Goal: Task Accomplishment & Management: Use online tool/utility

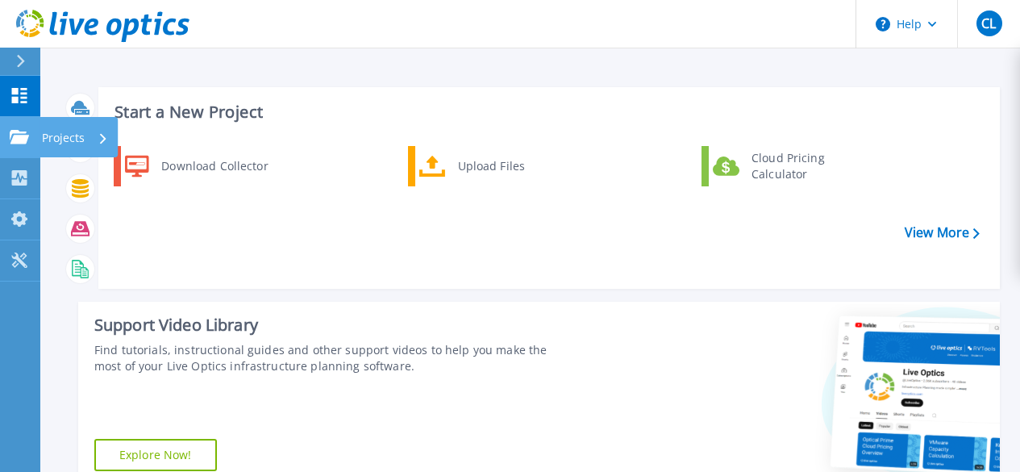
click at [19, 131] on icon at bounding box center [19, 137] width 19 height 14
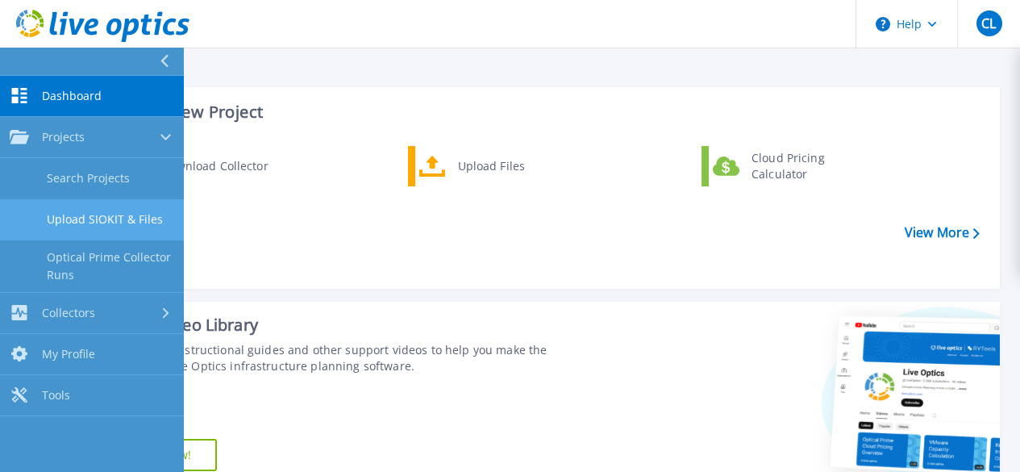
click at [113, 218] on link "Upload SIOKIT & Files" at bounding box center [92, 219] width 184 height 41
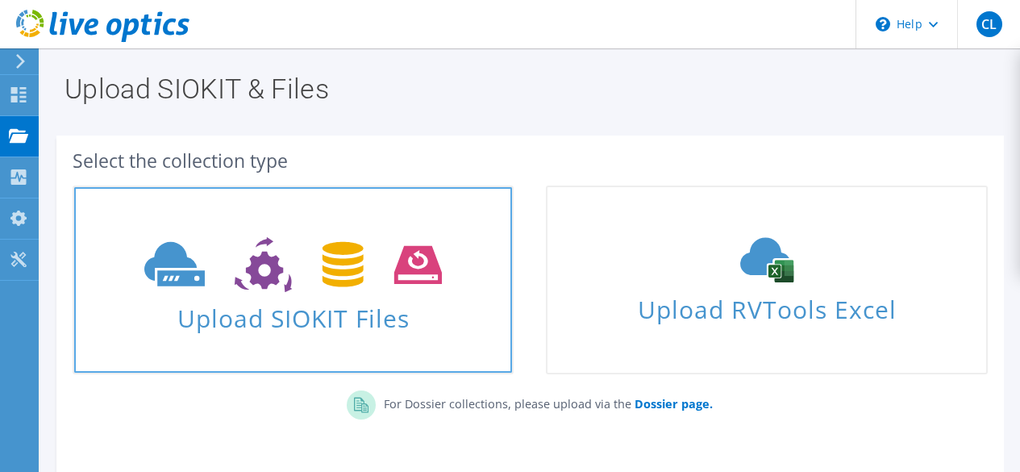
click at [256, 315] on span "Upload SIOKIT Files" at bounding box center [293, 313] width 438 height 35
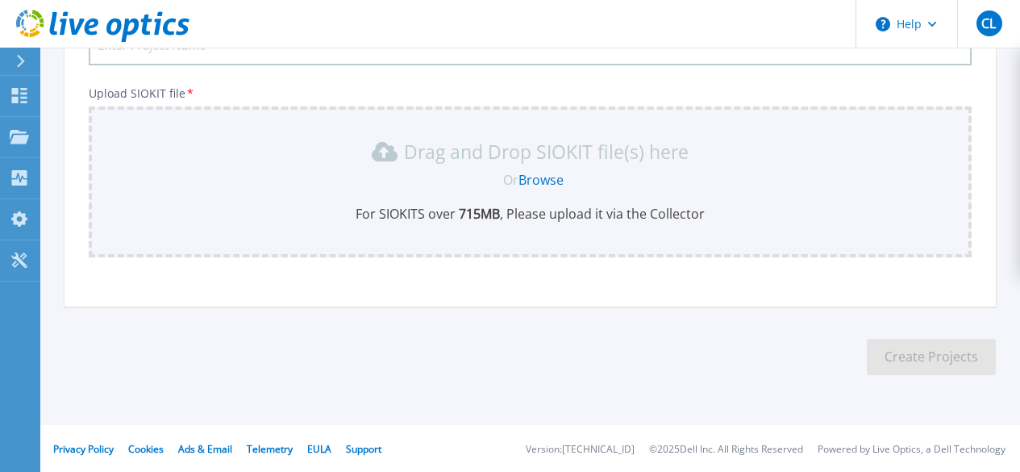
scroll to position [170, 0]
click at [546, 173] on link "Browse" at bounding box center [541, 179] width 45 height 18
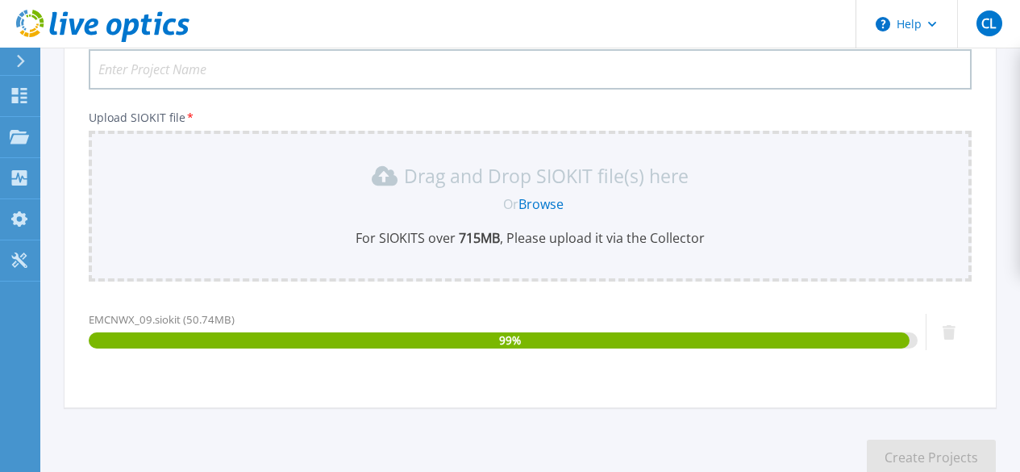
scroll to position [85, 0]
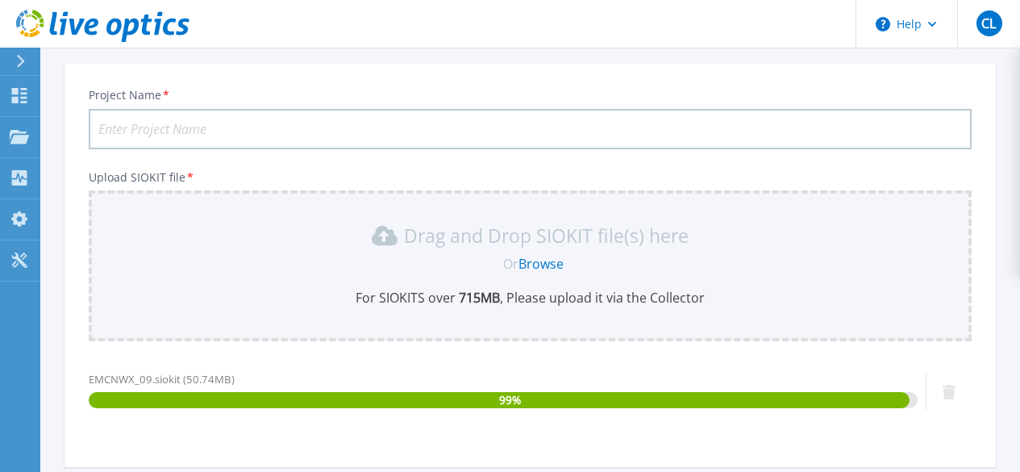
click at [238, 132] on input "Project Name *" at bounding box center [530, 129] width 883 height 40
click at [218, 126] on input "EMXNWX" at bounding box center [530, 129] width 883 height 40
click at [127, 126] on input "EMXNWX 202509" at bounding box center [530, 129] width 883 height 40
drag, startPoint x: 232, startPoint y: 128, endPoint x: -61, endPoint y: 119, distance: 293.7
click at [0, 119] on html "Help CL End User Chih-Ching Lin ed.lin@wwtech.com.tw WEN WEI TECHNOLOGY CO. LTD…" at bounding box center [510, 151] width 1020 height 472
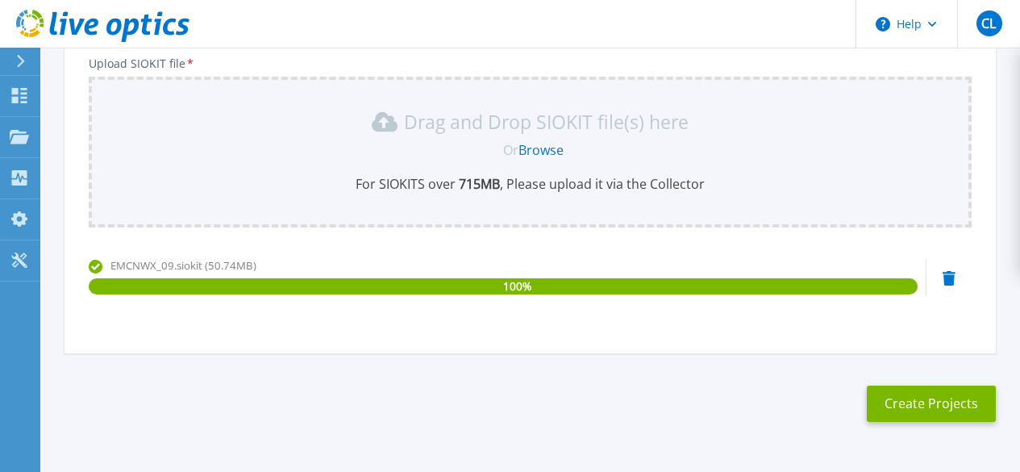
scroll to position [247, 0]
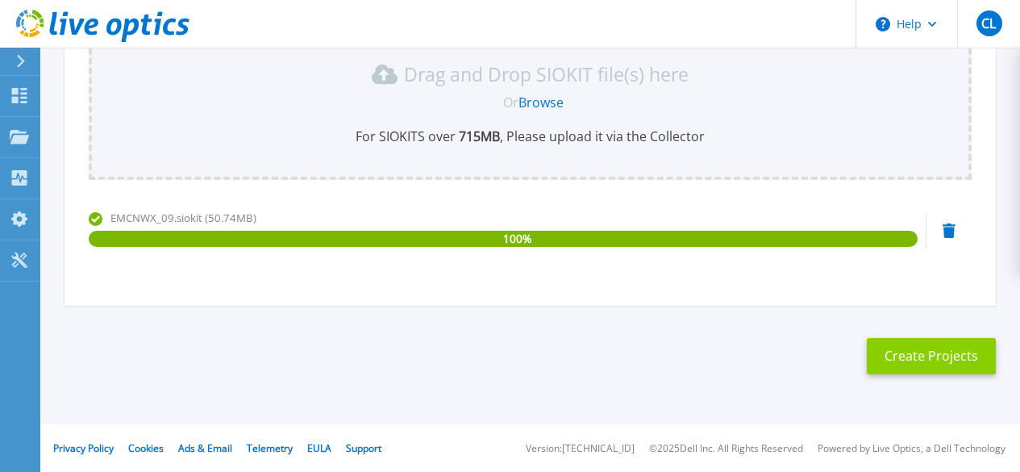
type input "EMCNWX 202509"
click at [943, 348] on button "Create Projects" at bounding box center [931, 356] width 129 height 36
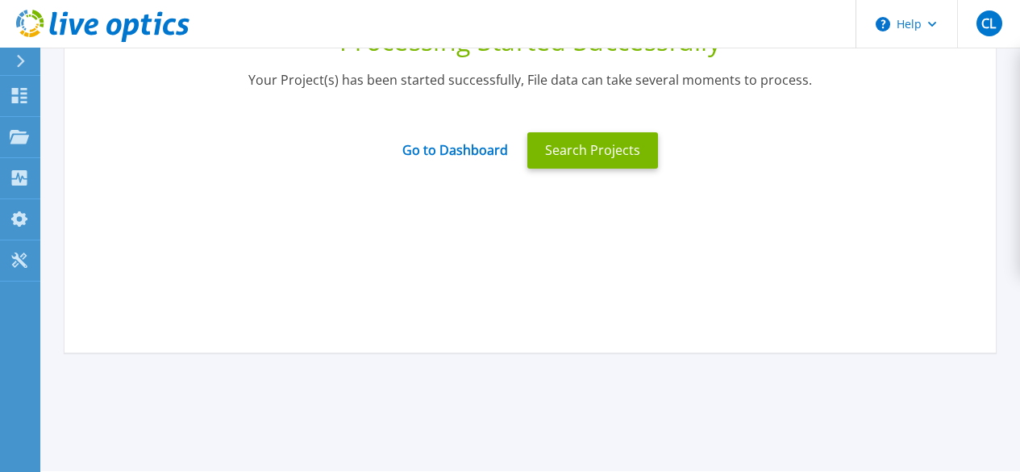
scroll to position [85, 0]
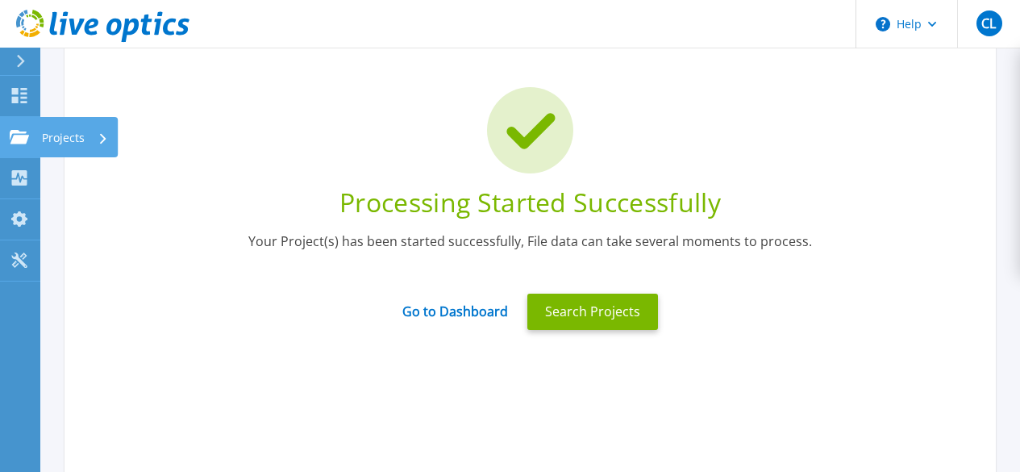
click at [61, 135] on p "Projects" at bounding box center [63, 138] width 43 height 42
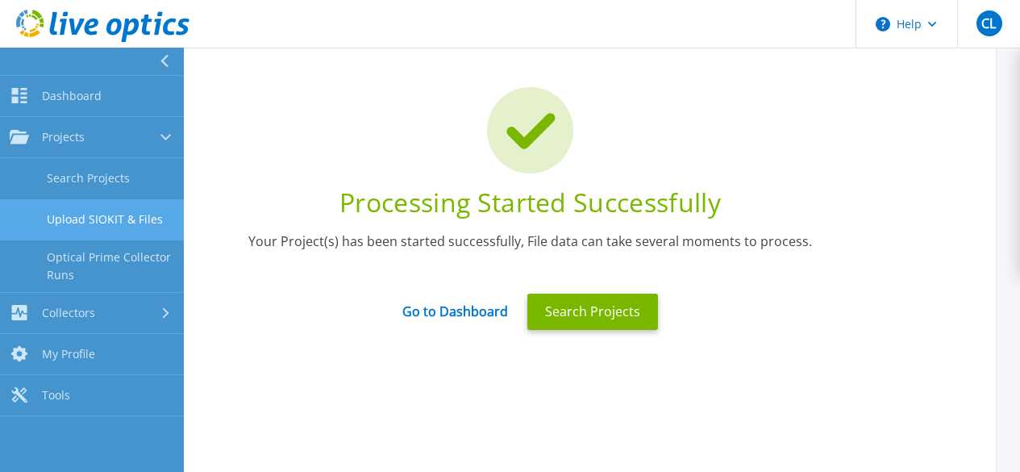
click at [122, 226] on link "Upload SIOKIT & Files" at bounding box center [92, 219] width 184 height 41
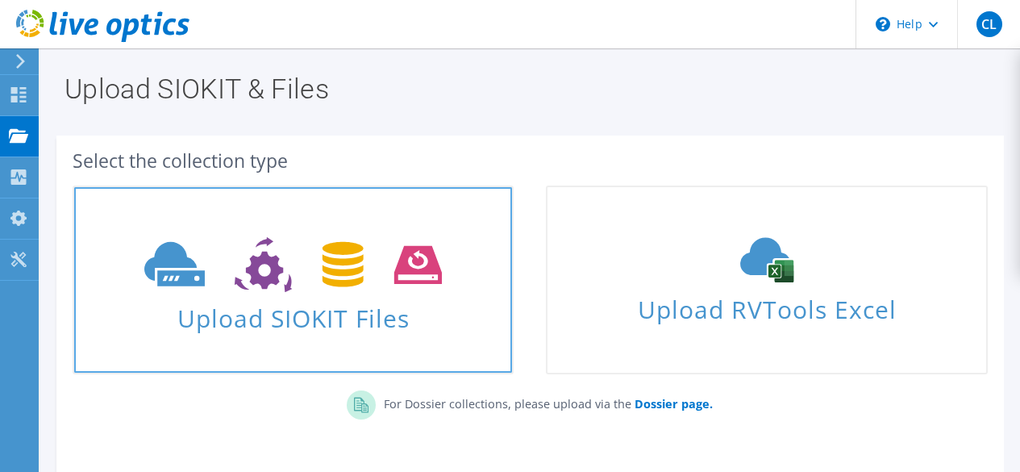
click at [270, 239] on icon at bounding box center [293, 265] width 298 height 56
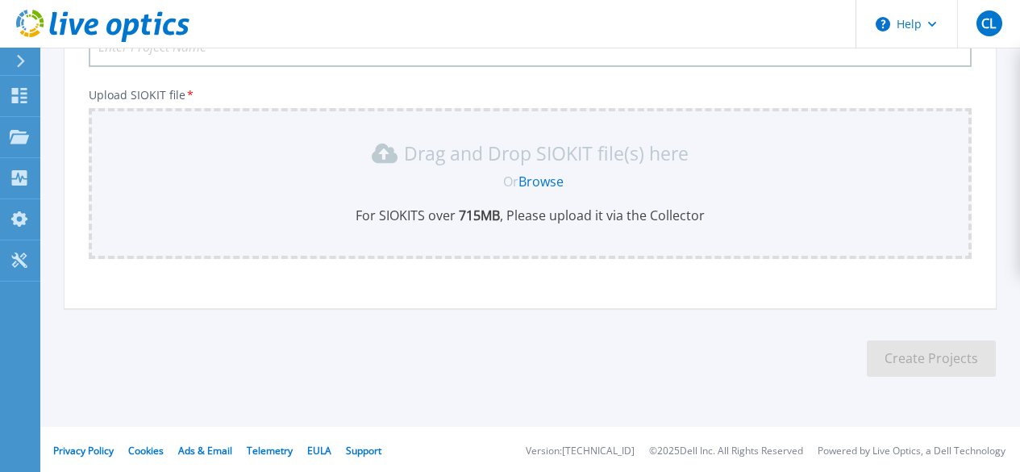
scroll to position [170, 0]
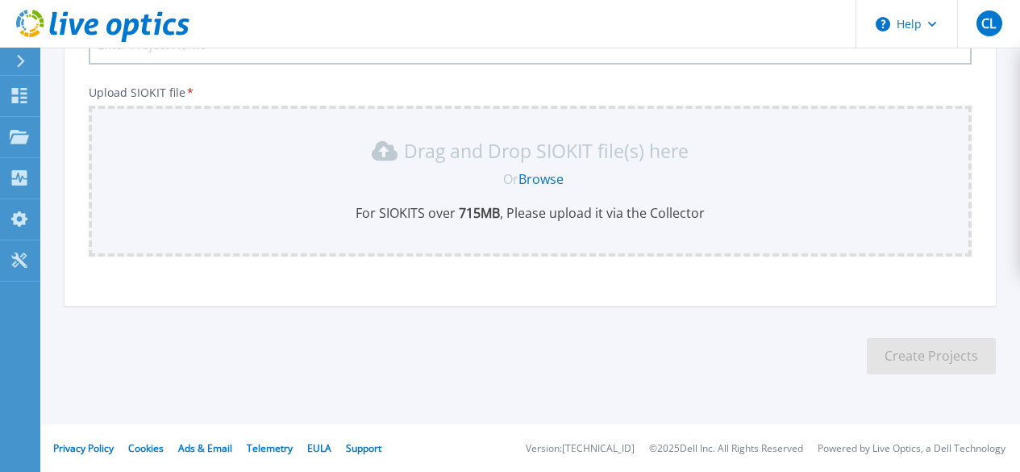
click at [539, 181] on link "Browse" at bounding box center [541, 179] width 45 height 18
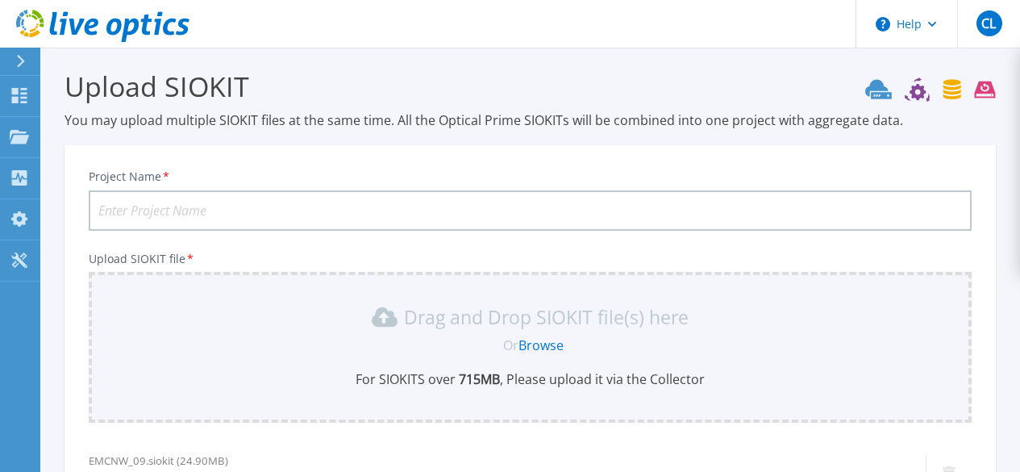
scroll to position [0, 0]
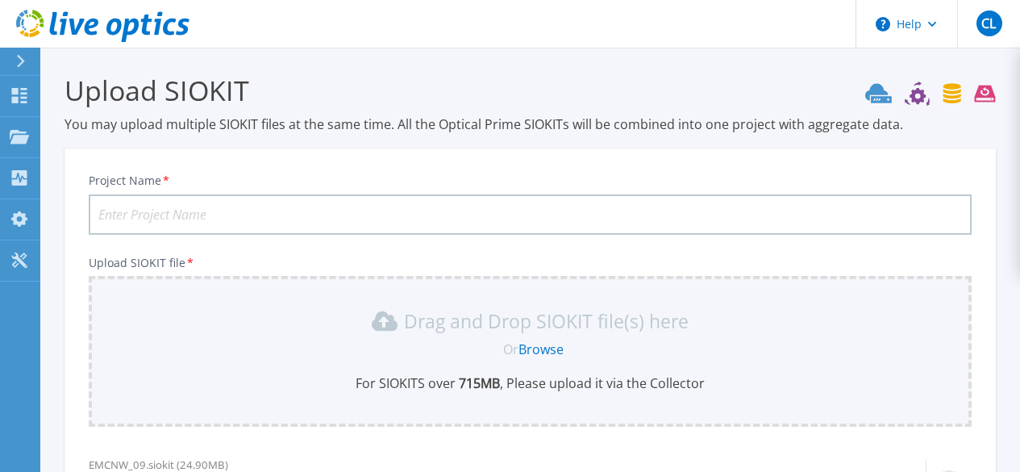
click at [219, 212] on input "Project Name *" at bounding box center [530, 214] width 883 height 40
paste input "EMCNWX 202509"
click at [103, 214] on input "EMCNW 202509" at bounding box center [530, 214] width 883 height 40
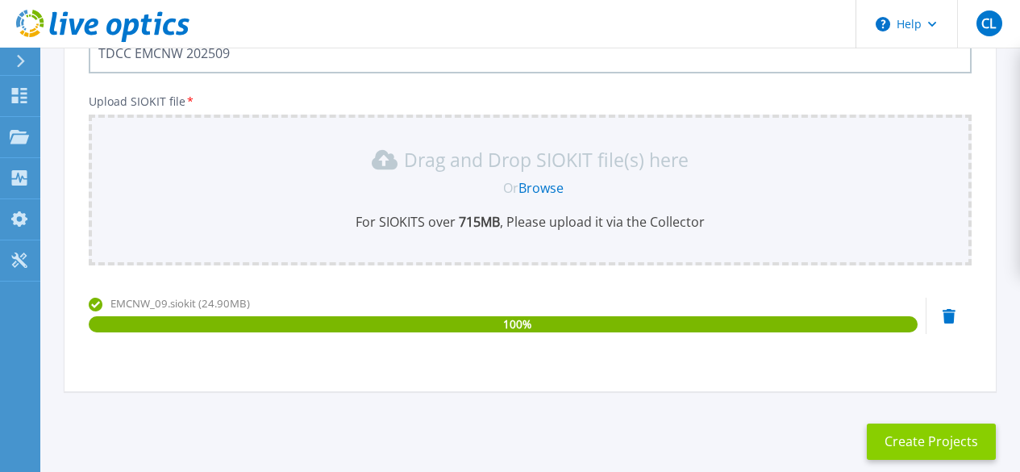
type input "TDCC EMCNW 202509"
click at [942, 438] on button "Create Projects" at bounding box center [931, 441] width 129 height 36
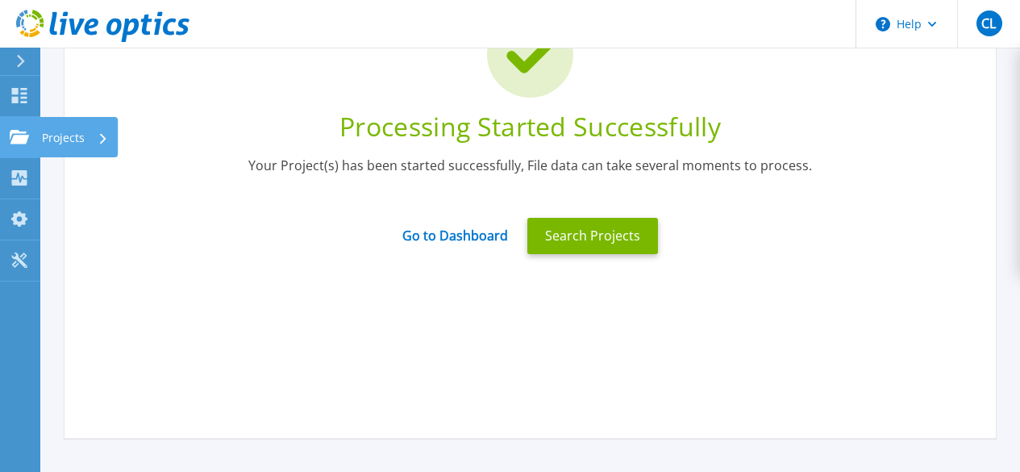
click at [69, 139] on p "Projects" at bounding box center [63, 138] width 43 height 42
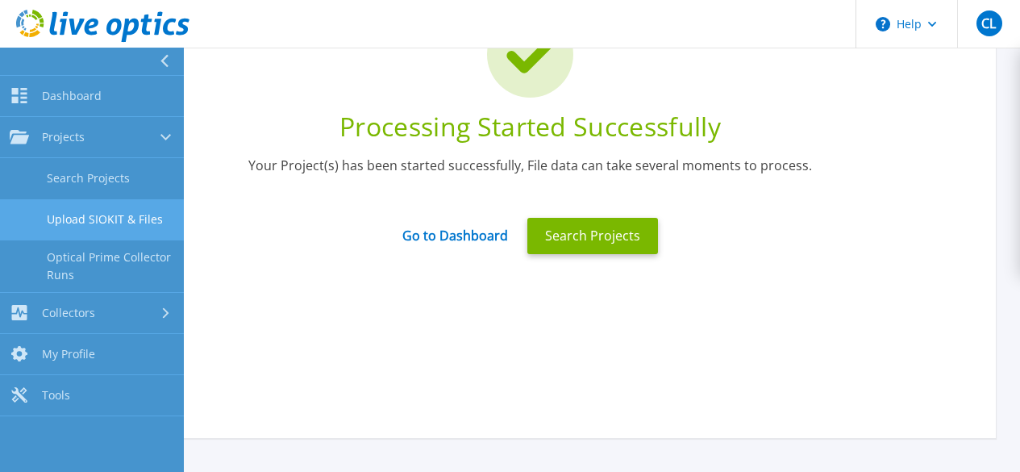
click at [102, 218] on link "Upload SIOKIT & Files" at bounding box center [92, 219] width 184 height 41
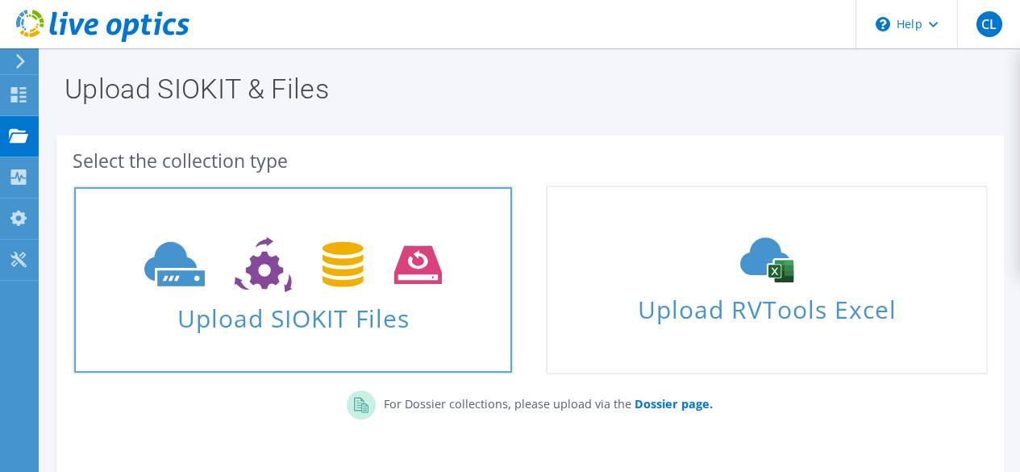
click at [262, 331] on span "Upload SIOKIT Files" at bounding box center [293, 313] width 438 height 35
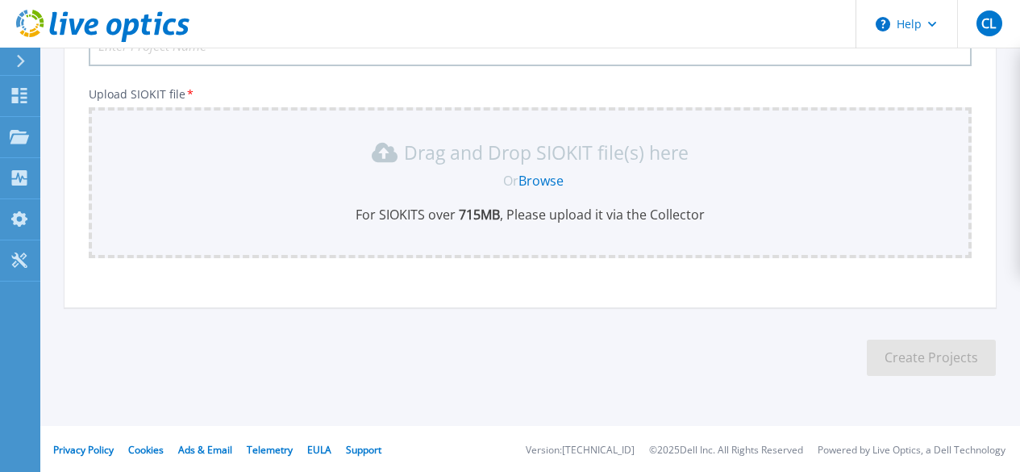
scroll to position [170, 0]
click at [531, 185] on link "Browse" at bounding box center [541, 179] width 45 height 18
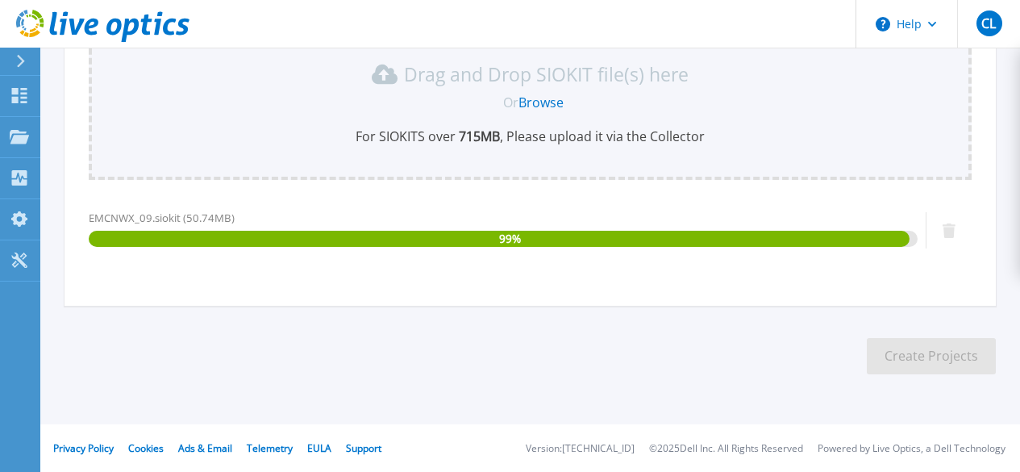
scroll to position [0, 0]
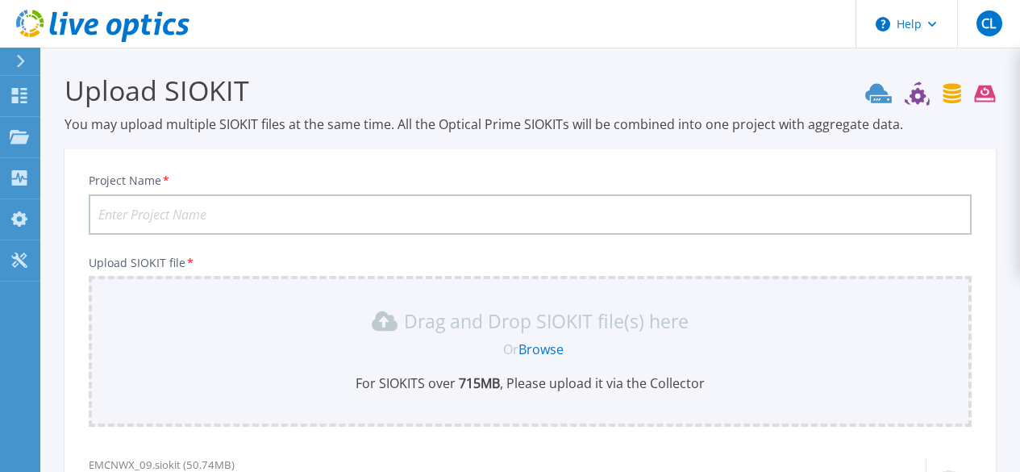
click at [229, 203] on input "Project Name *" at bounding box center [530, 214] width 883 height 40
paste input "EMCNWX 202509"
drag, startPoint x: 214, startPoint y: 214, endPoint x: 47, endPoint y: 208, distance: 167.0
click at [47, 208] on section "Upload SIOKIT You may upload multiple SIOKIT files at the same time. All the Op…" at bounding box center [530, 353] width 980 height 610
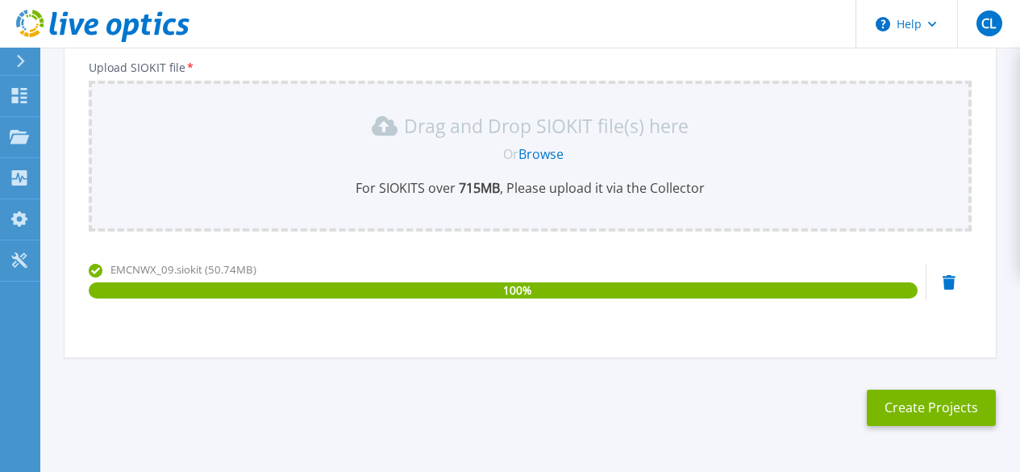
scroll to position [247, 0]
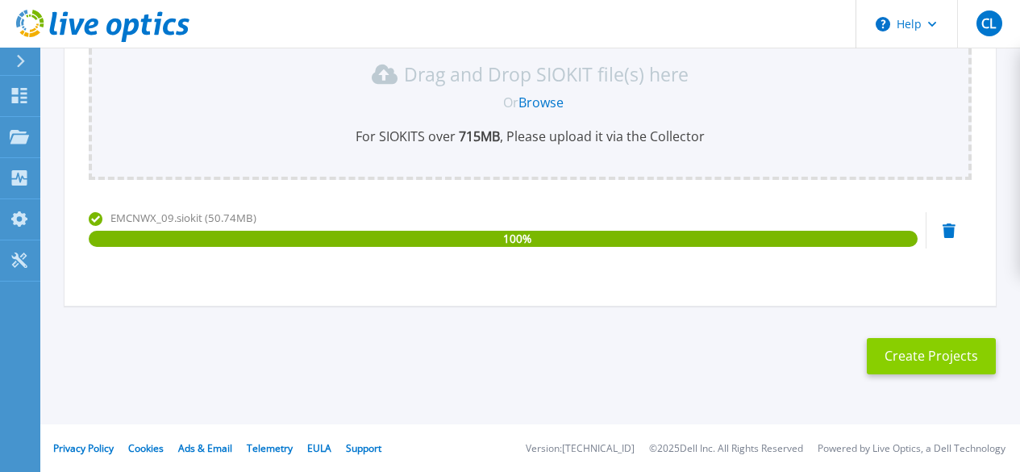
type input "TDCC EMCNWX 202509"
click at [920, 353] on button "Create Projects" at bounding box center [931, 356] width 129 height 36
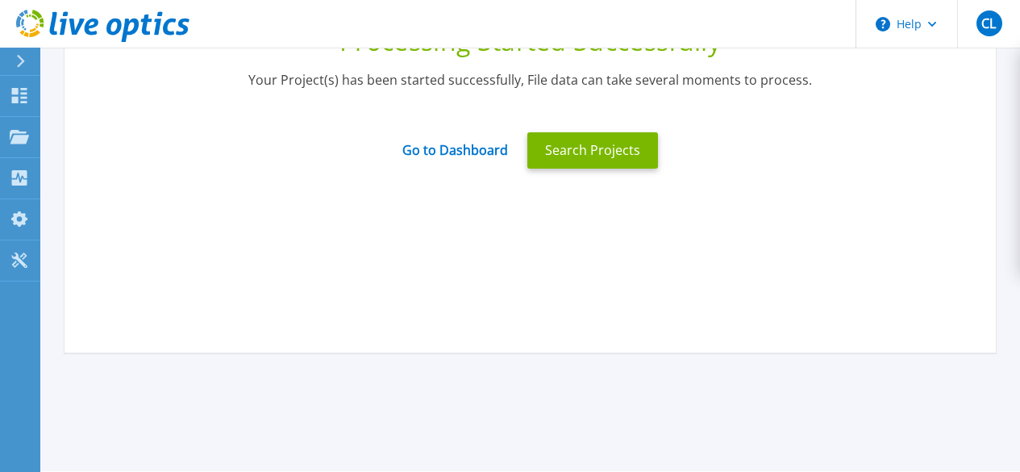
scroll to position [0, 0]
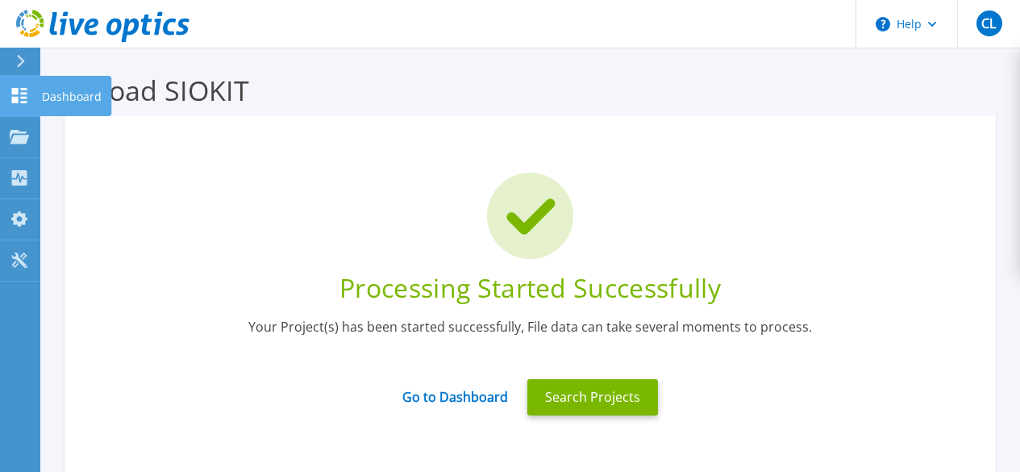
click at [19, 89] on icon at bounding box center [19, 95] width 19 height 15
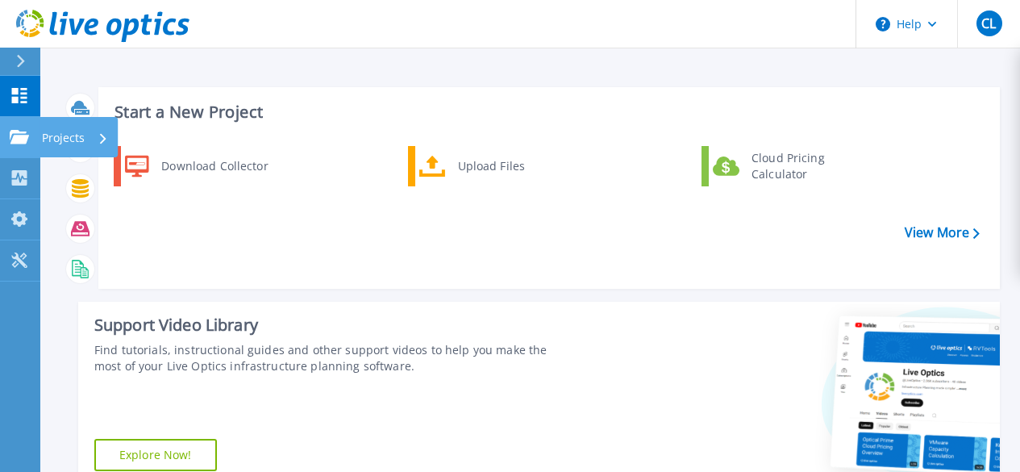
click at [74, 135] on p "Projects" at bounding box center [63, 138] width 43 height 42
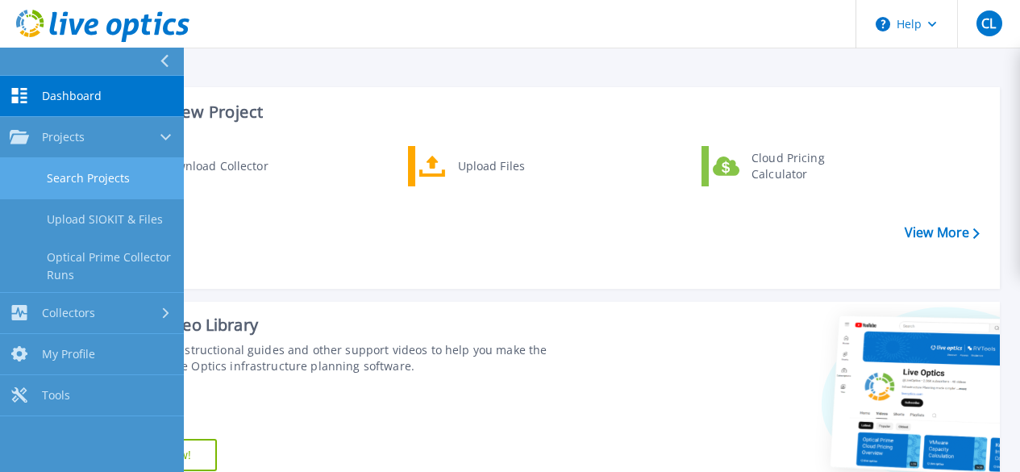
click at [119, 180] on link "Search Projects" at bounding box center [92, 178] width 184 height 41
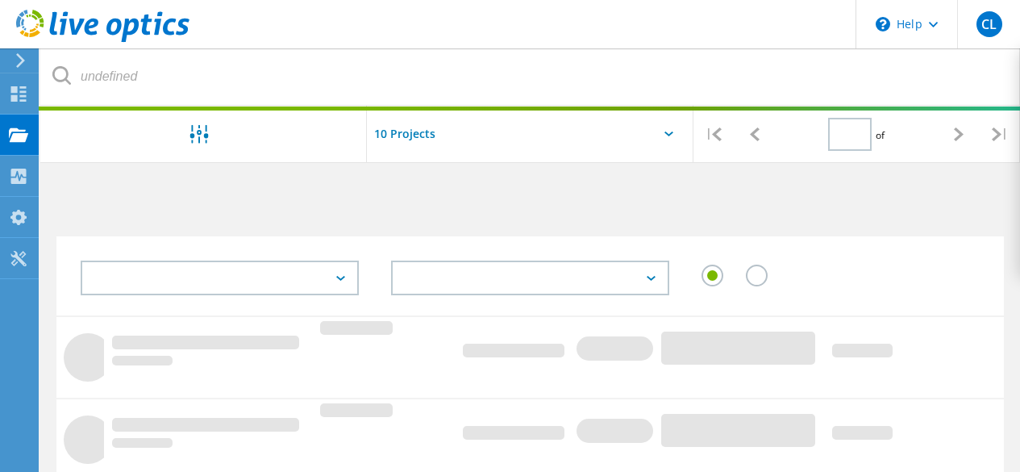
type input "1"
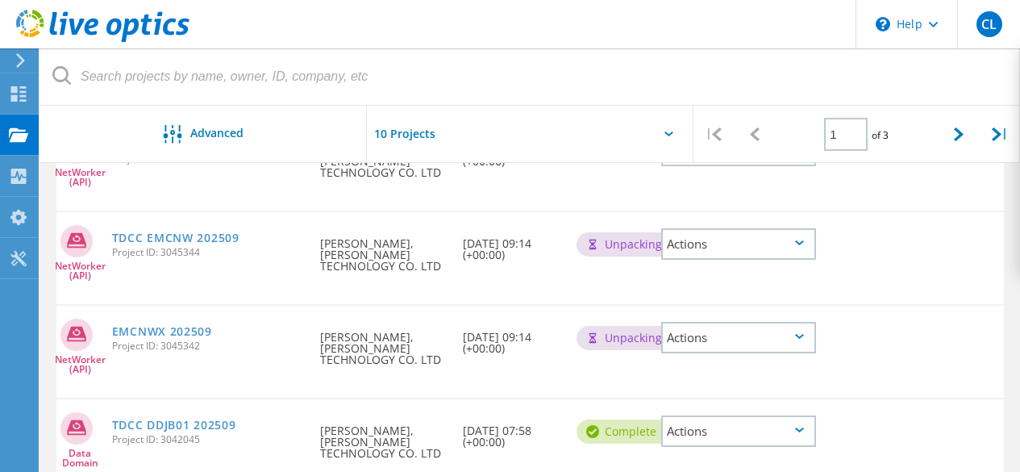
scroll to position [242, 0]
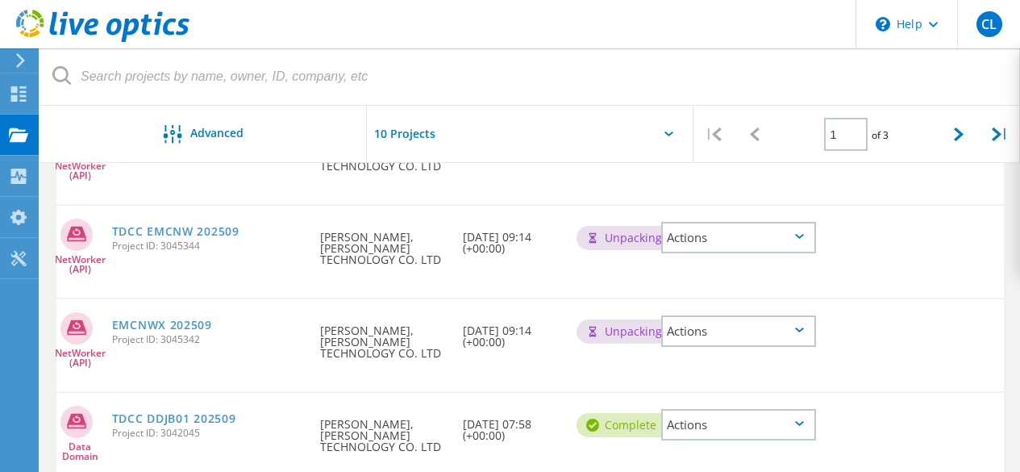
click at [795, 338] on div "Actions" at bounding box center [738, 330] width 155 height 31
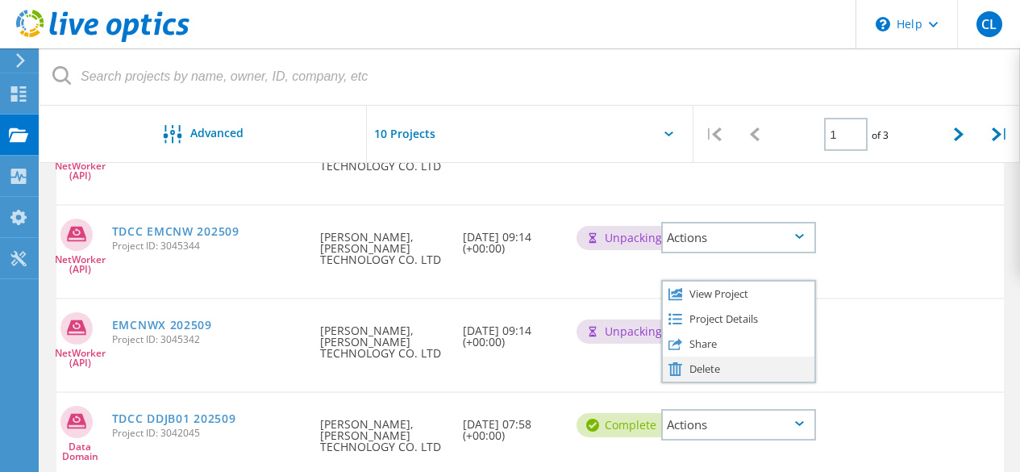
click at [761, 373] on div "Delete" at bounding box center [739, 368] width 152 height 25
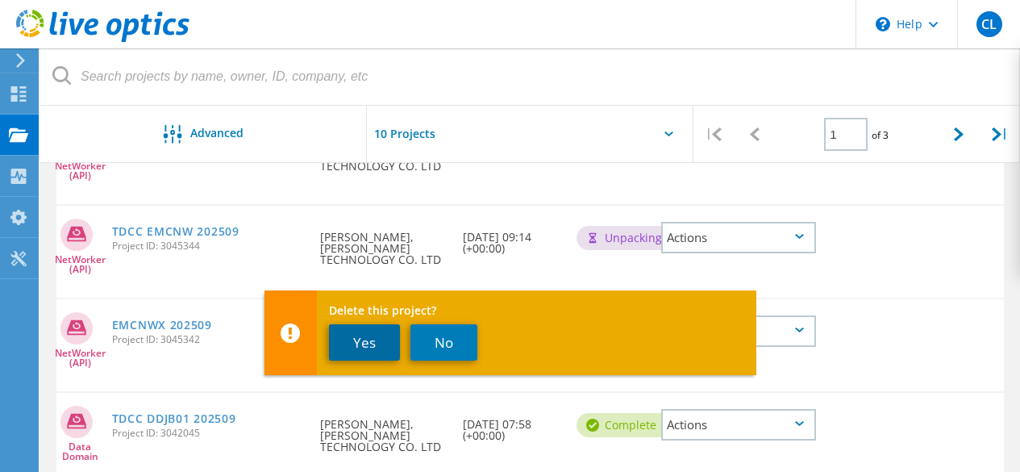
click at [368, 336] on button "Yes" at bounding box center [364, 342] width 71 height 36
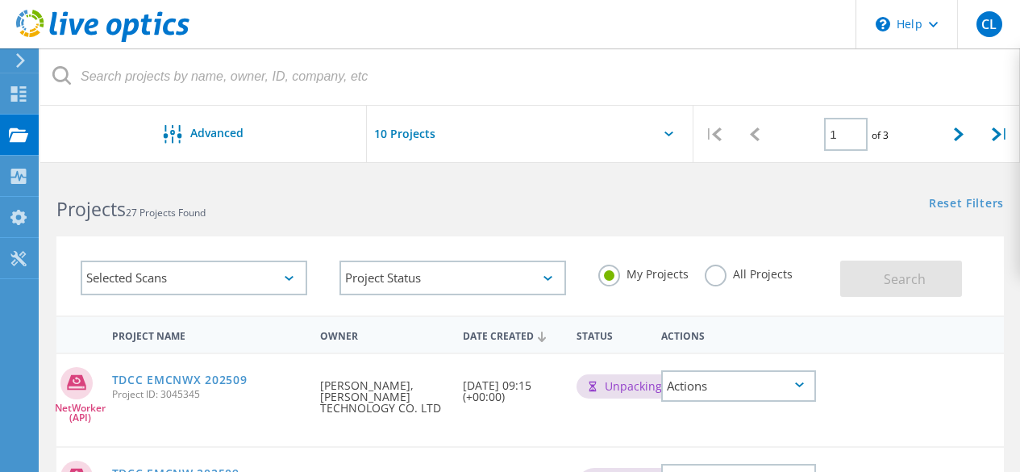
scroll to position [161, 0]
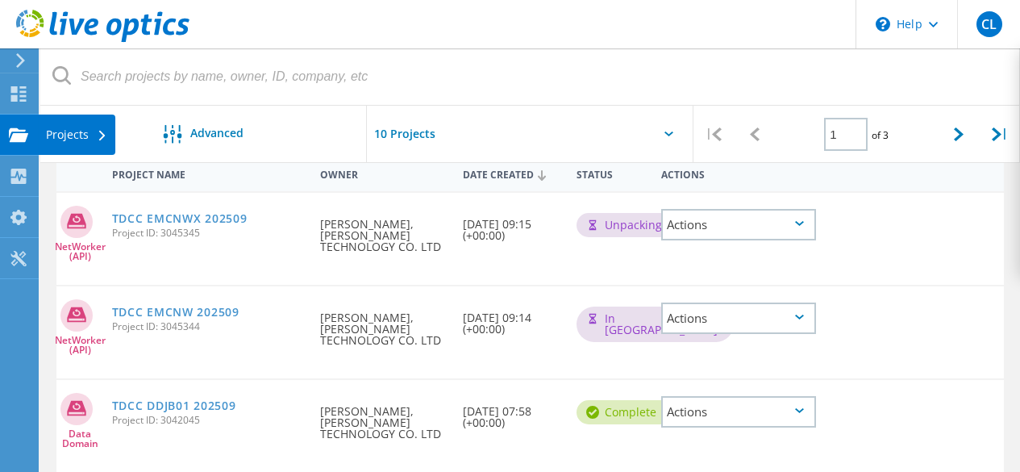
click at [48, 135] on div "Projects" at bounding box center [76, 134] width 61 height 11
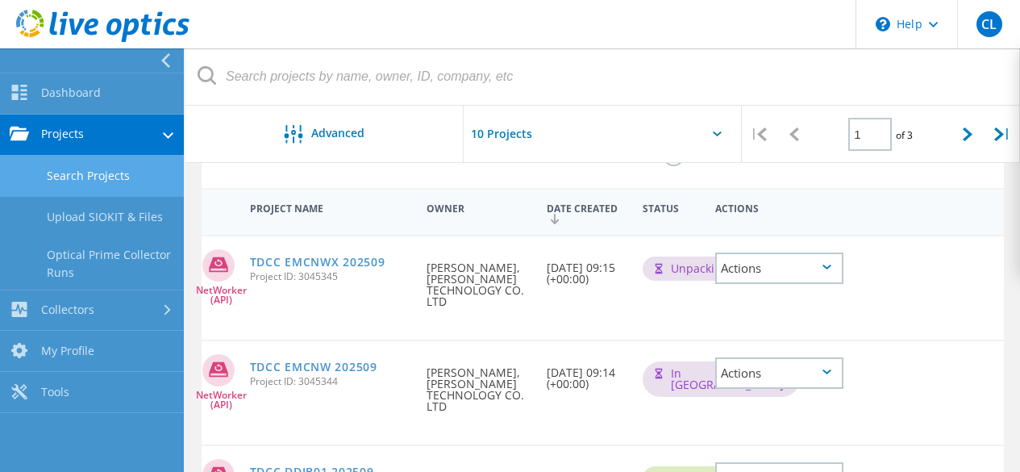
scroll to position [0, 0]
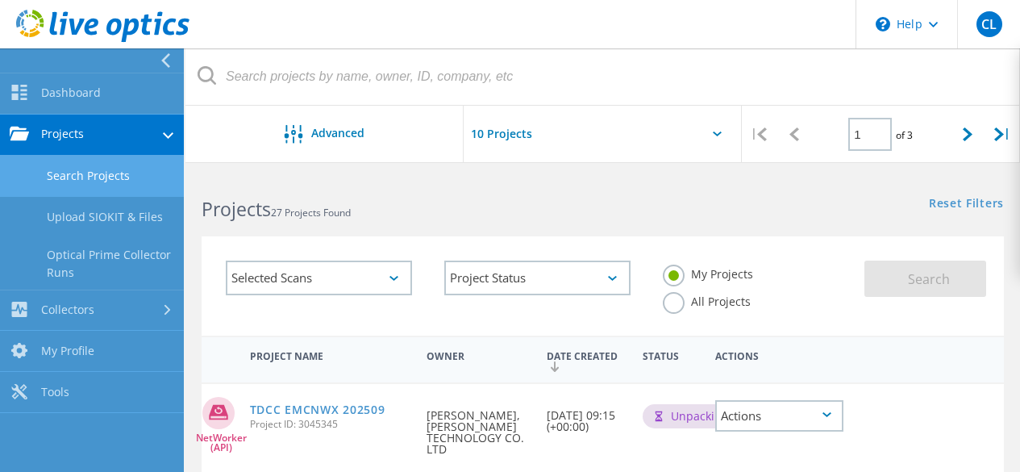
drag, startPoint x: 464, startPoint y: 195, endPoint x: 427, endPoint y: 192, distance: 38.0
click at [427, 192] on div "Projects 27 Projects Found" at bounding box center [393, 194] width 417 height 43
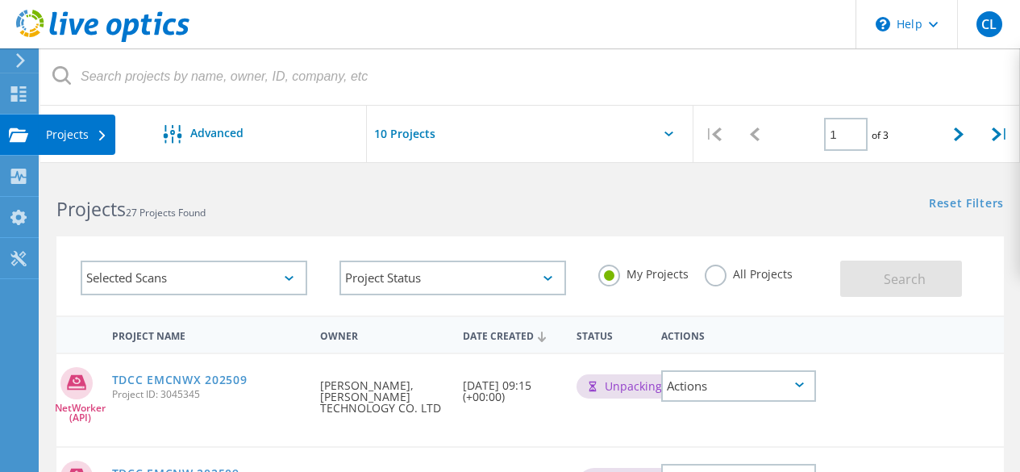
click at [16, 135] on use at bounding box center [18, 134] width 19 height 14
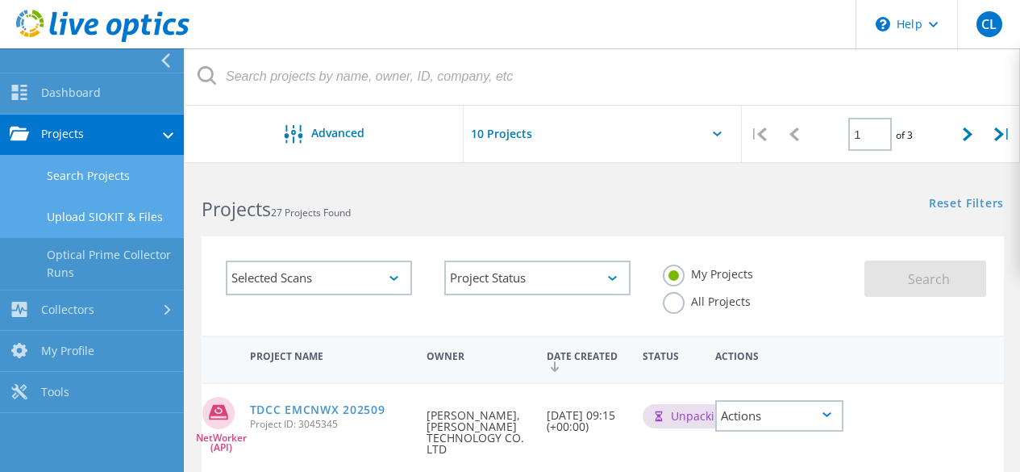
click at [95, 220] on link "Upload SIOKIT & Files" at bounding box center [92, 217] width 184 height 41
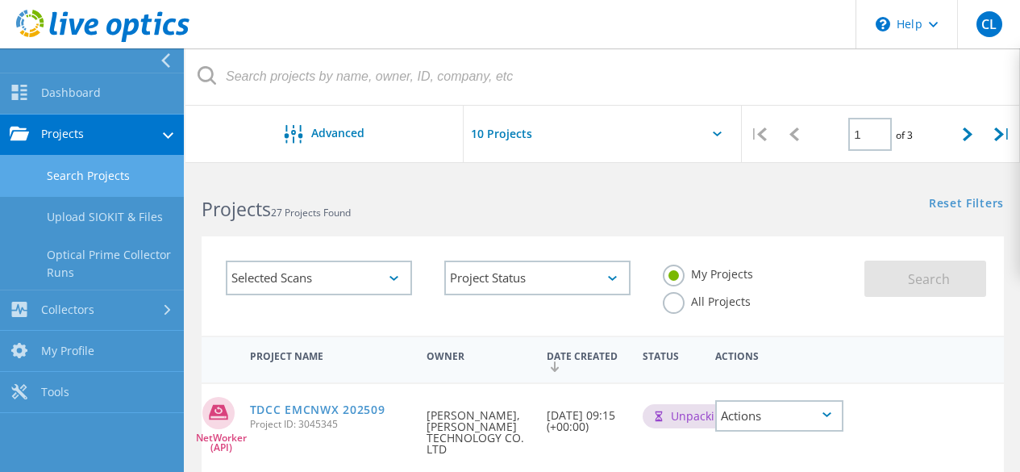
click at [89, 169] on link "Search Projects" at bounding box center [92, 176] width 184 height 41
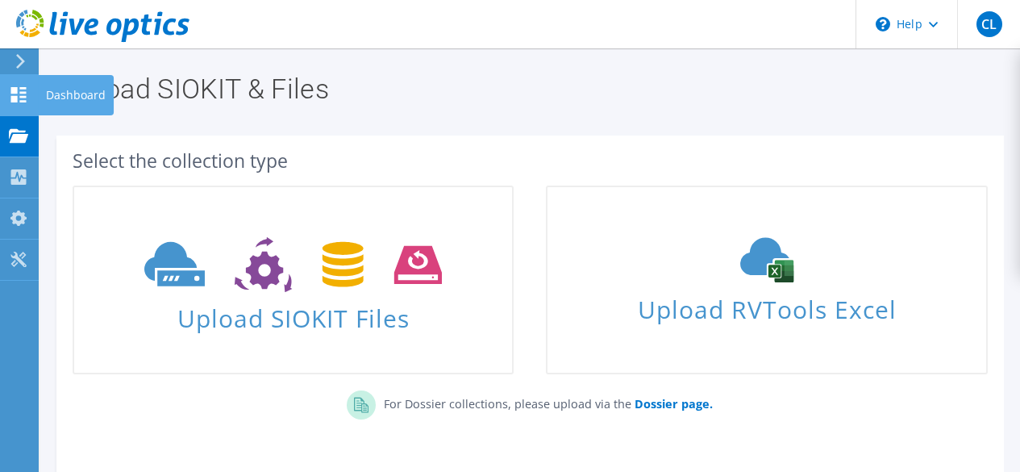
click at [18, 98] on icon at bounding box center [18, 94] width 19 height 15
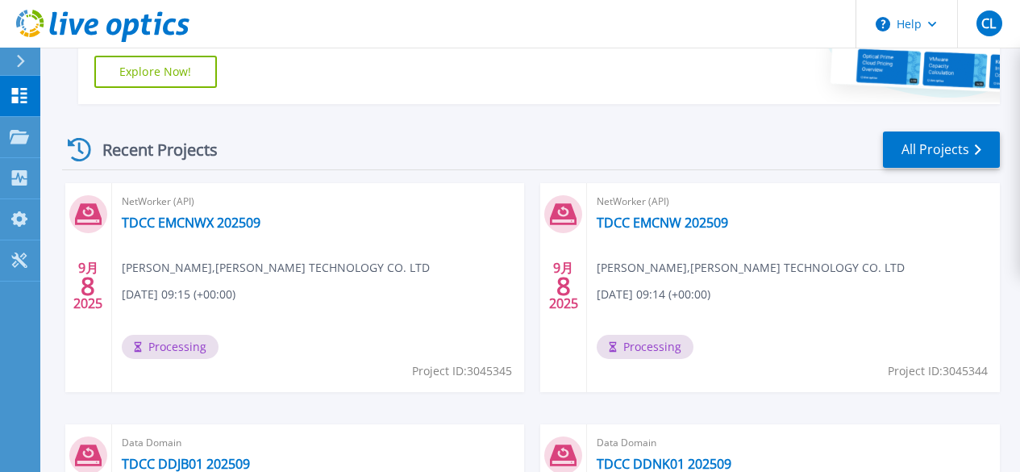
scroll to position [403, 0]
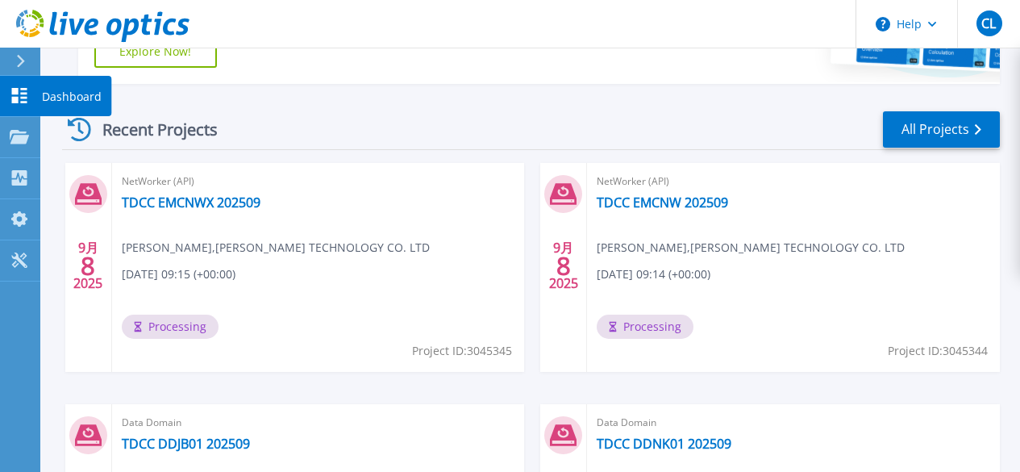
click at [28, 91] on icon at bounding box center [19, 95] width 19 height 15
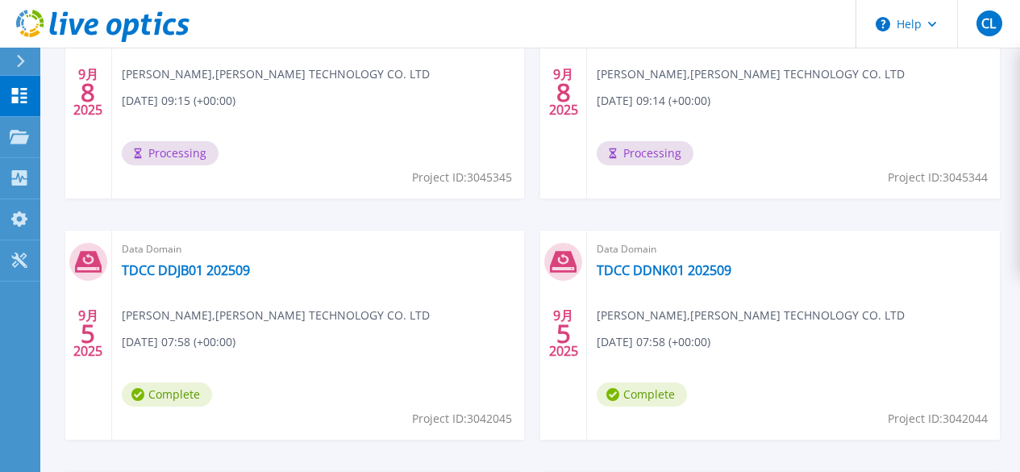
scroll to position [557, 0]
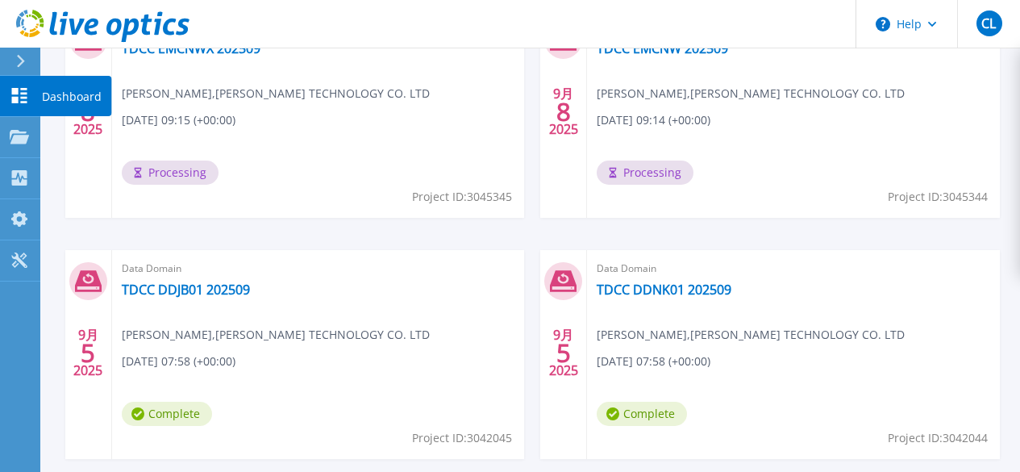
click at [36, 99] on link "Dashboard Dashboard" at bounding box center [20, 96] width 40 height 41
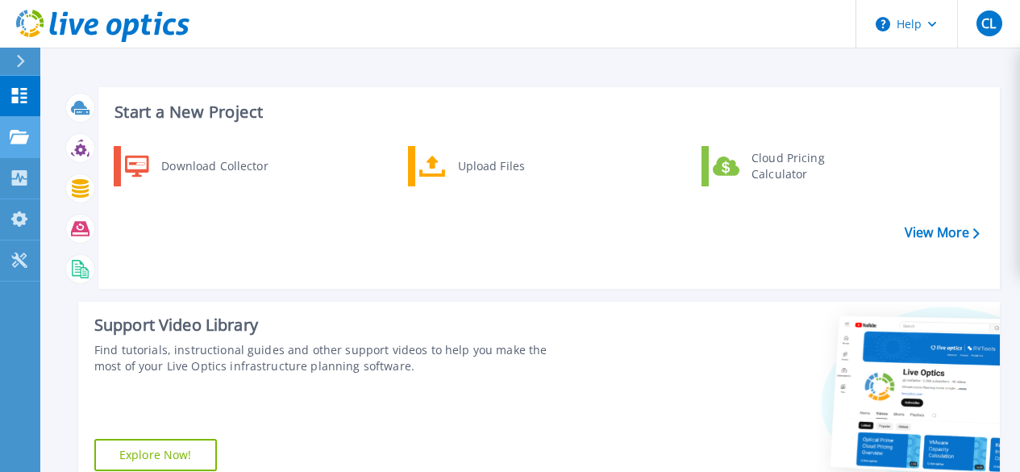
click at [23, 136] on icon at bounding box center [19, 137] width 19 height 14
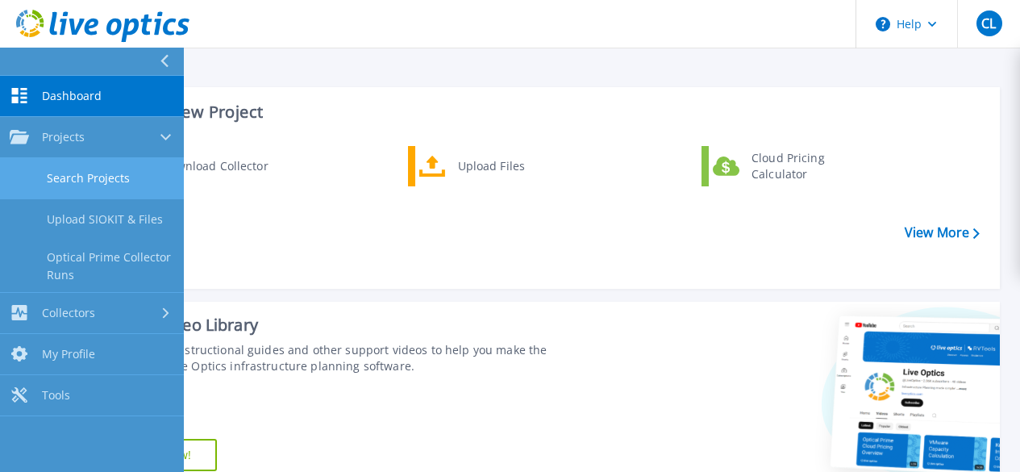
click at [127, 181] on link "Search Projects" at bounding box center [92, 178] width 184 height 41
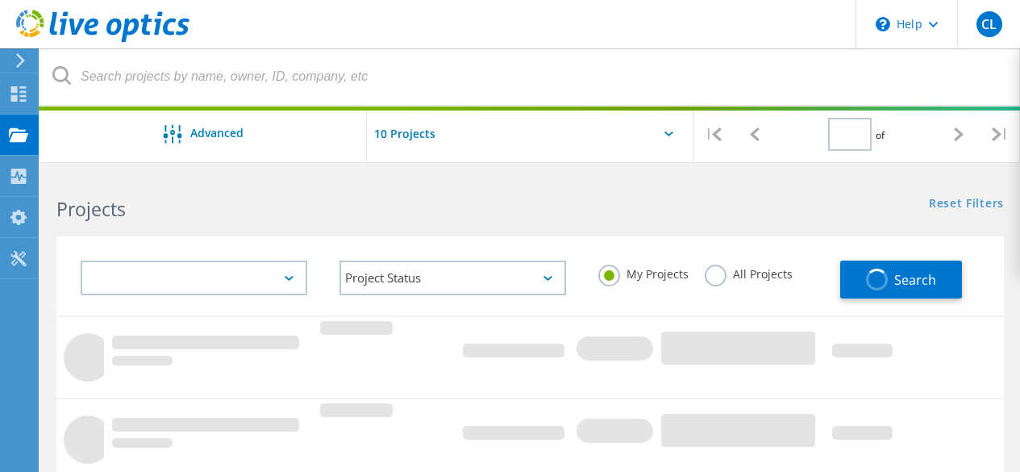
type input "1"
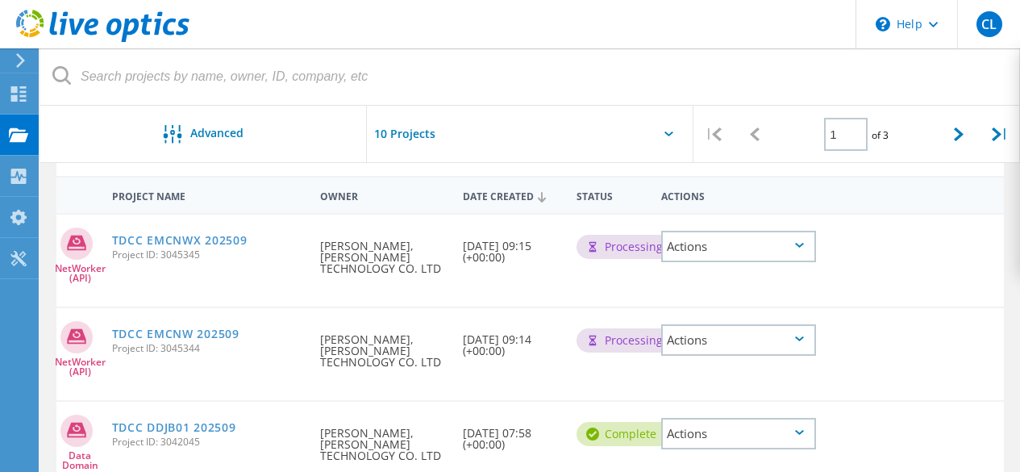
scroll to position [161, 0]
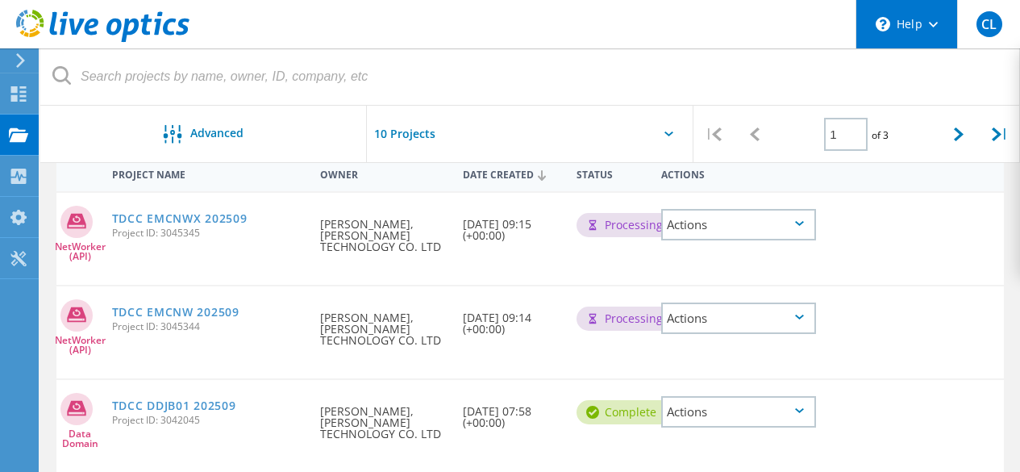
click at [929, 24] on icon at bounding box center [933, 25] width 9 height 6
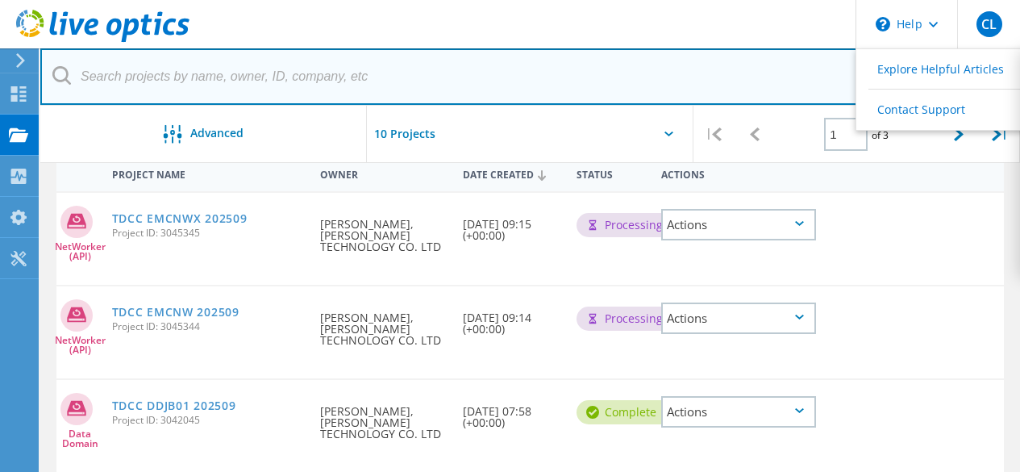
click at [698, 71] on input "text" at bounding box center [530, 76] width 981 height 56
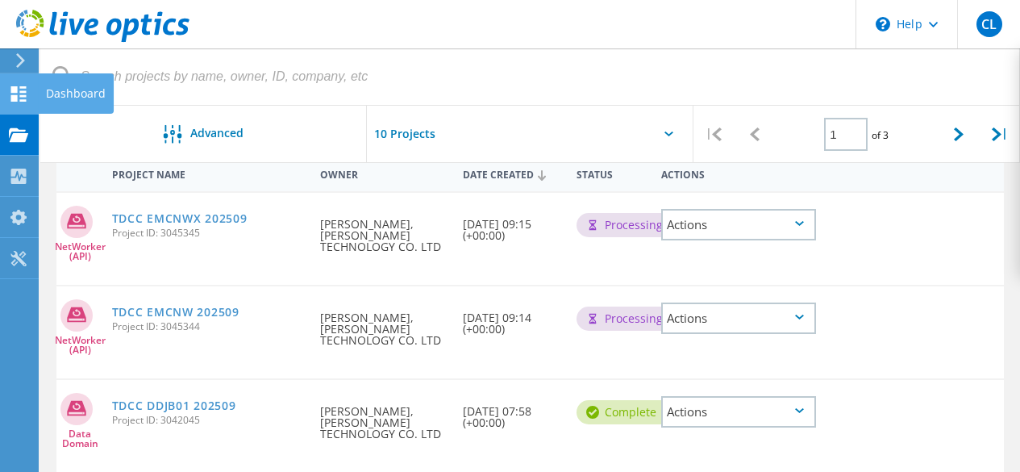
click at [14, 97] on use at bounding box center [18, 93] width 15 height 15
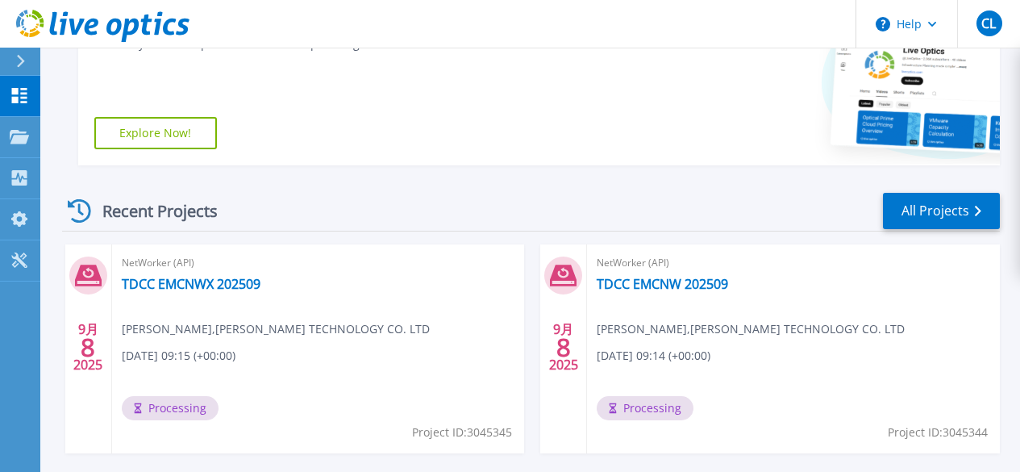
scroll to position [323, 0]
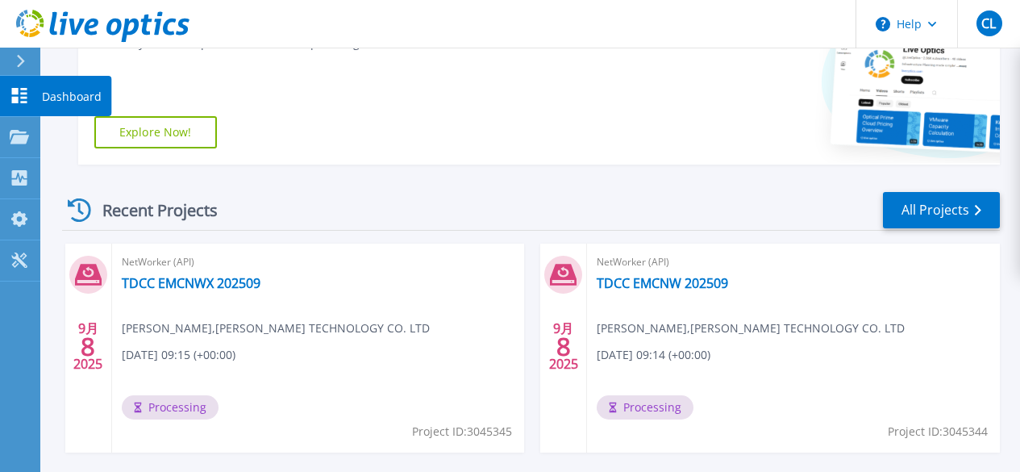
click at [41, 92] on div "Dashboard" at bounding box center [76, 96] width 72 height 40
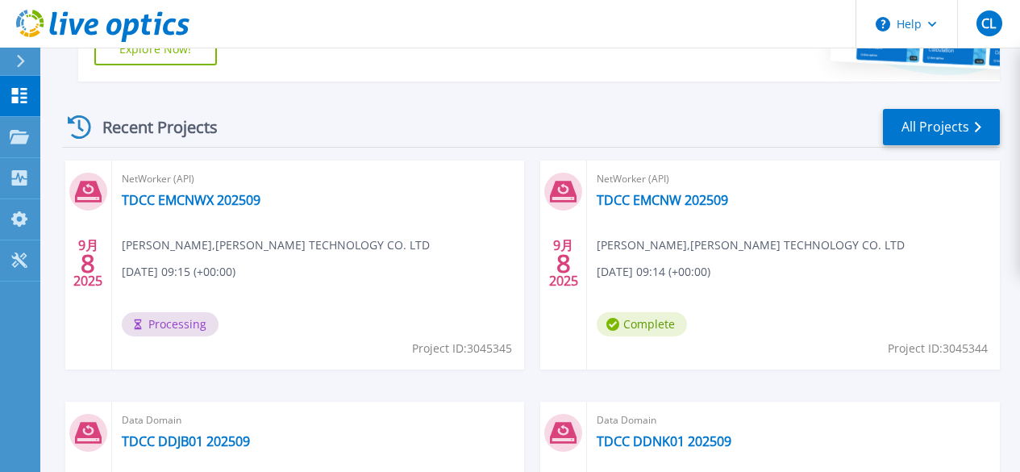
scroll to position [403, 0]
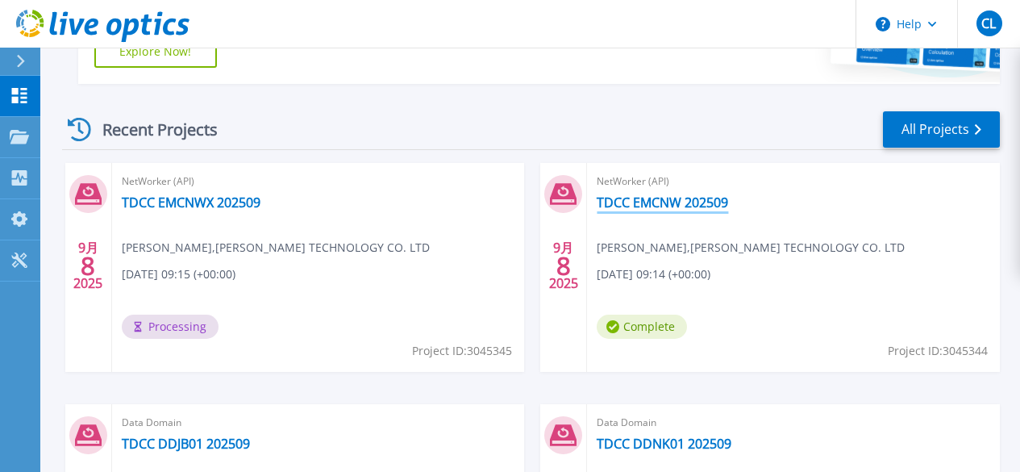
click at [597, 195] on link "TDCC EMCNW 202509" at bounding box center [662, 202] width 131 height 16
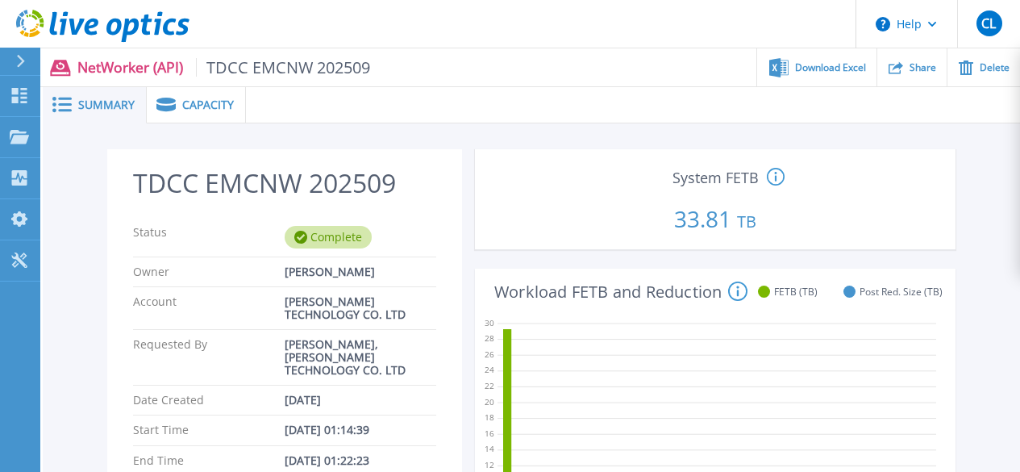
click at [193, 102] on span "Capacity" at bounding box center [208, 104] width 52 height 11
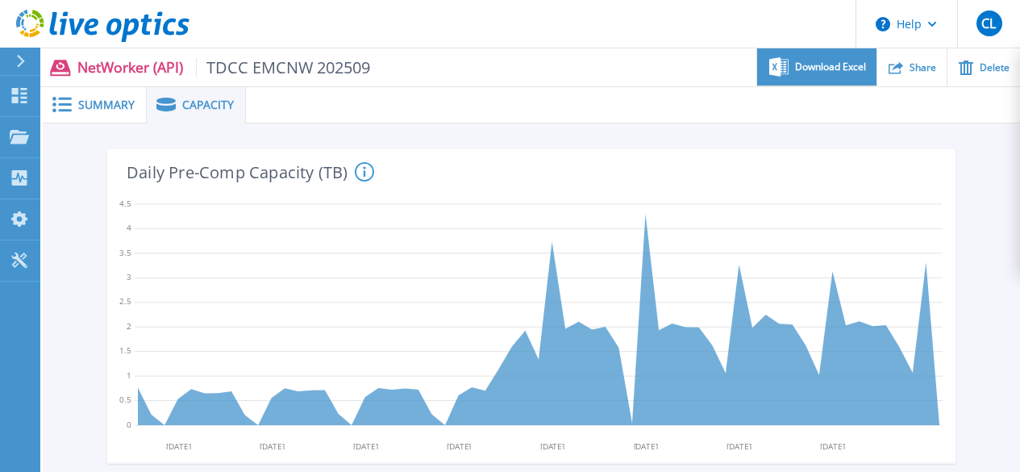
click at [819, 75] on div "Download Excel" at bounding box center [816, 67] width 119 height 38
click at [100, 95] on div "Summary" at bounding box center [95, 105] width 104 height 36
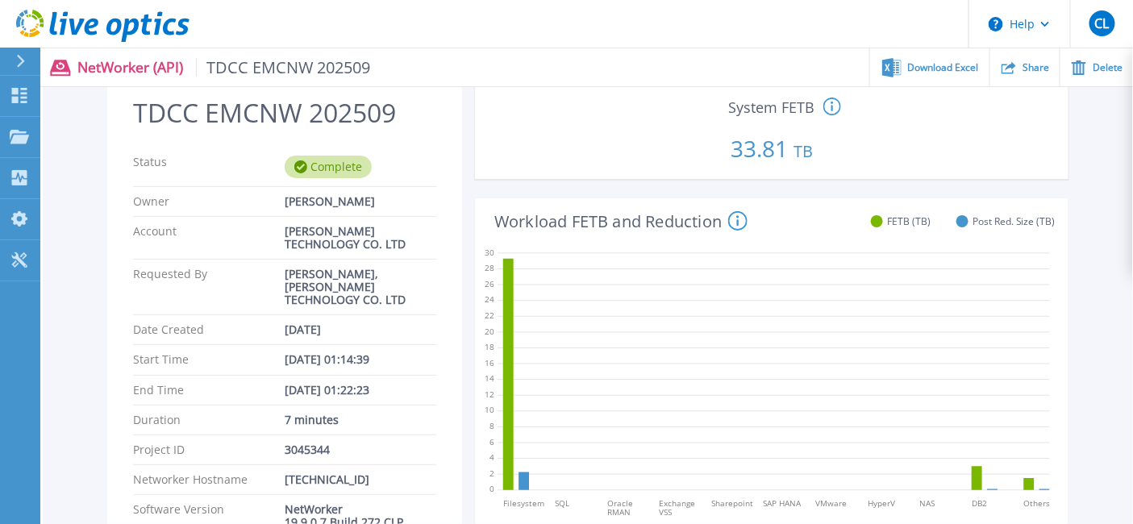
scroll to position [62, 0]
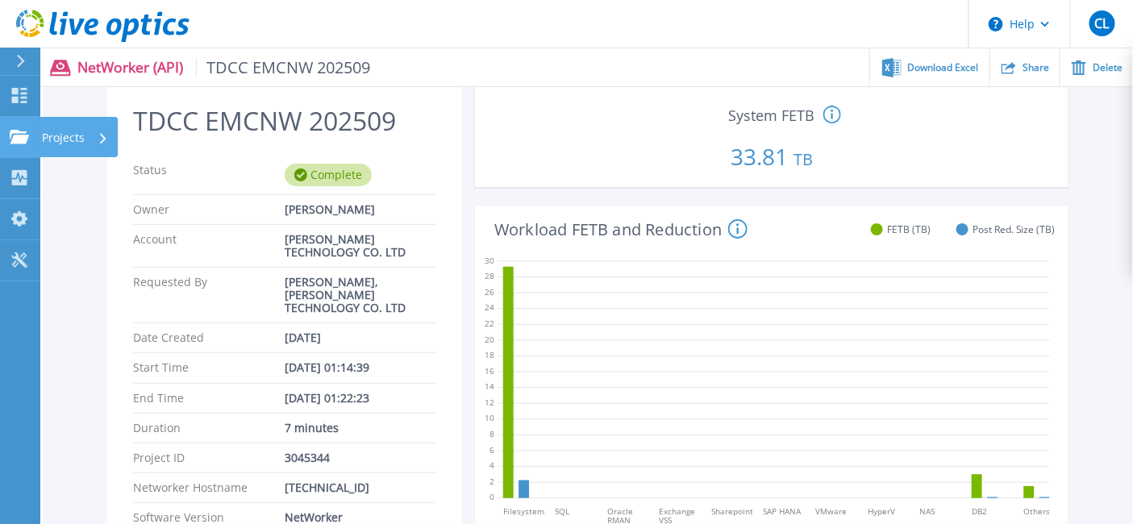
click at [17, 125] on link "Projects Projects" at bounding box center [20, 137] width 40 height 41
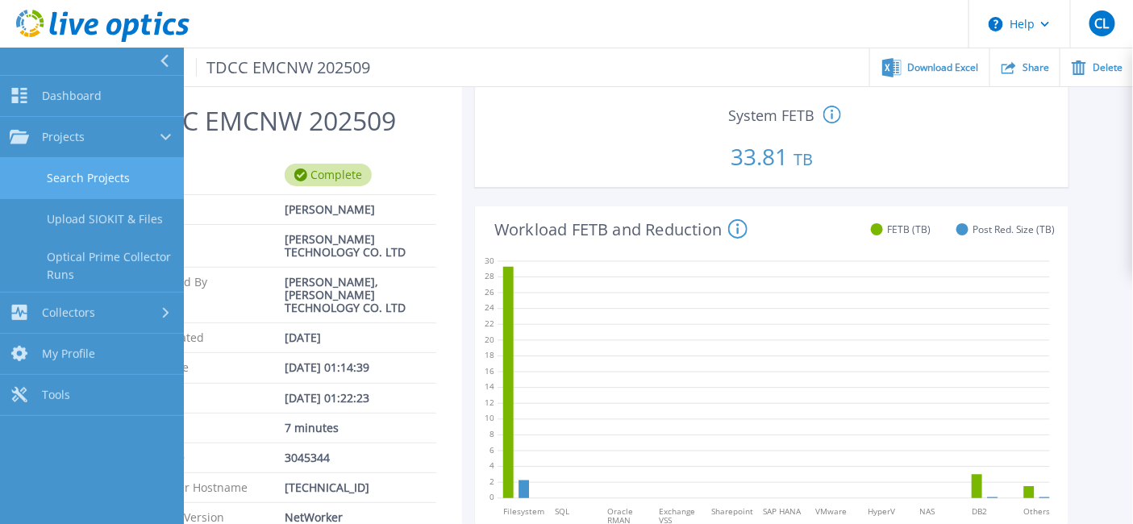
click at [94, 182] on link "Search Projects" at bounding box center [92, 178] width 184 height 41
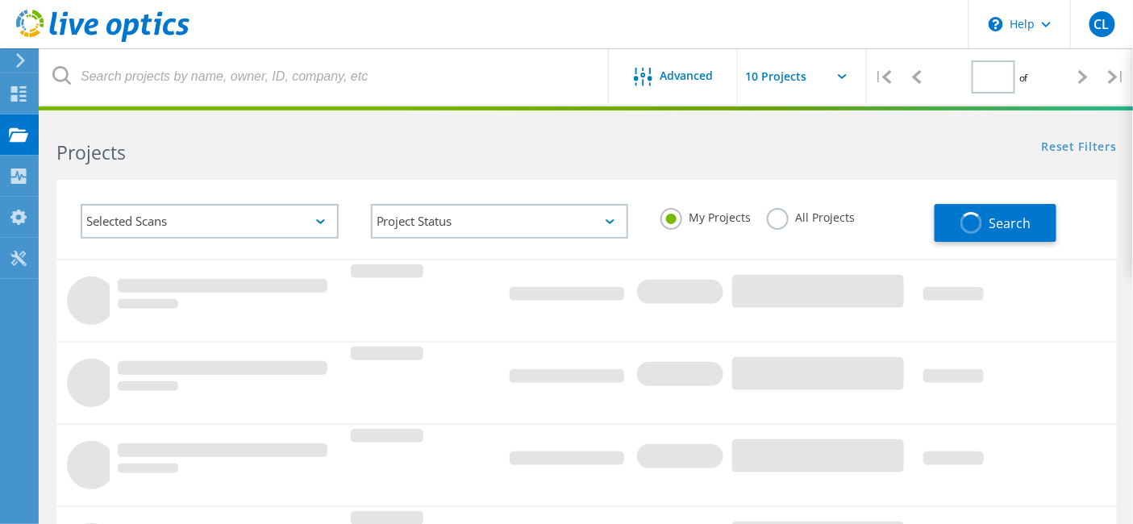
type input "1"
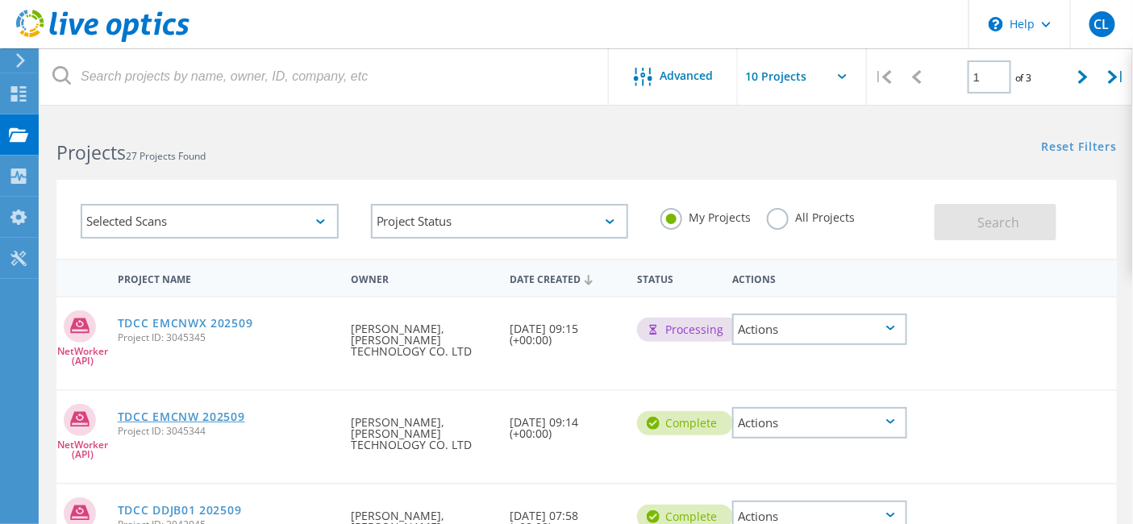
click at [245, 411] on link "TDCC EMCNW 202509" at bounding box center [181, 416] width 127 height 11
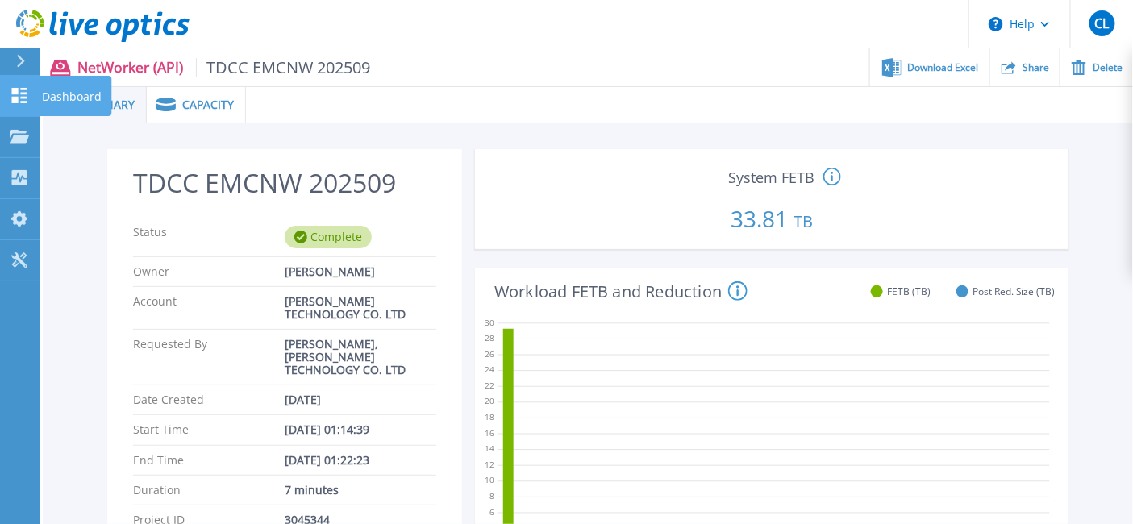
click at [65, 91] on p "Dashboard" at bounding box center [72, 97] width 60 height 42
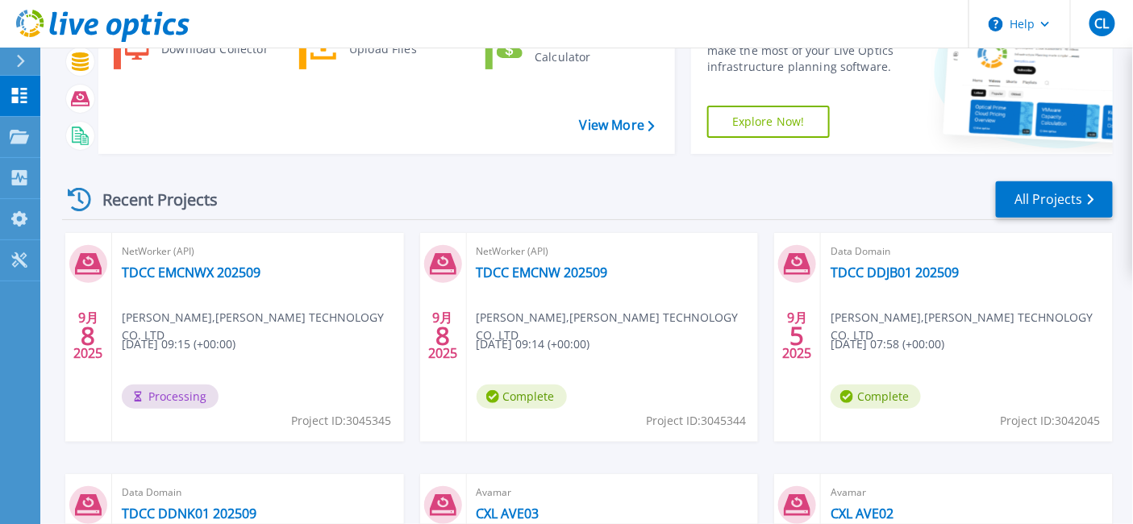
scroll to position [179, 0]
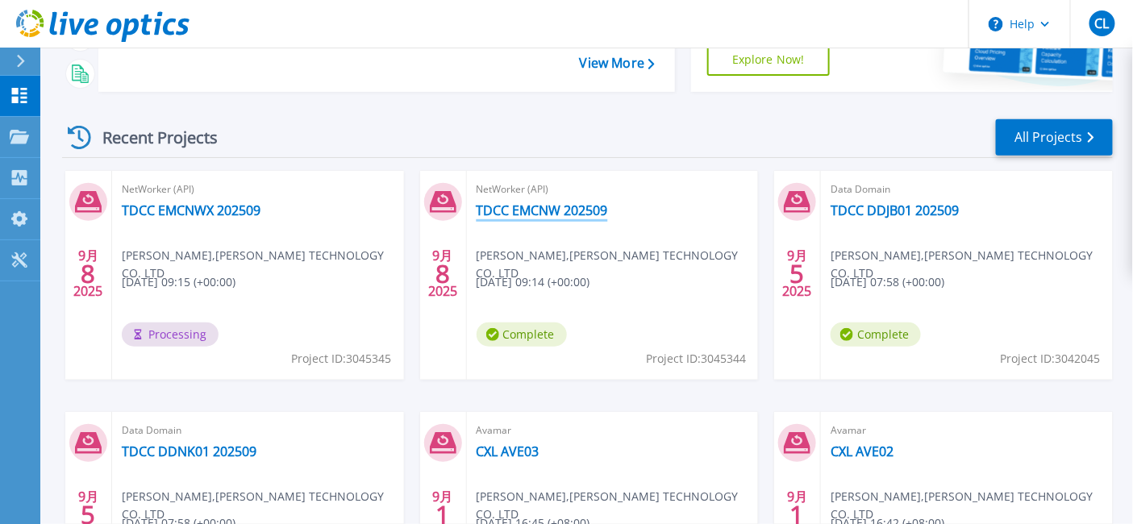
click at [556, 205] on link "TDCC EMCNW 202509" at bounding box center [542, 210] width 131 height 16
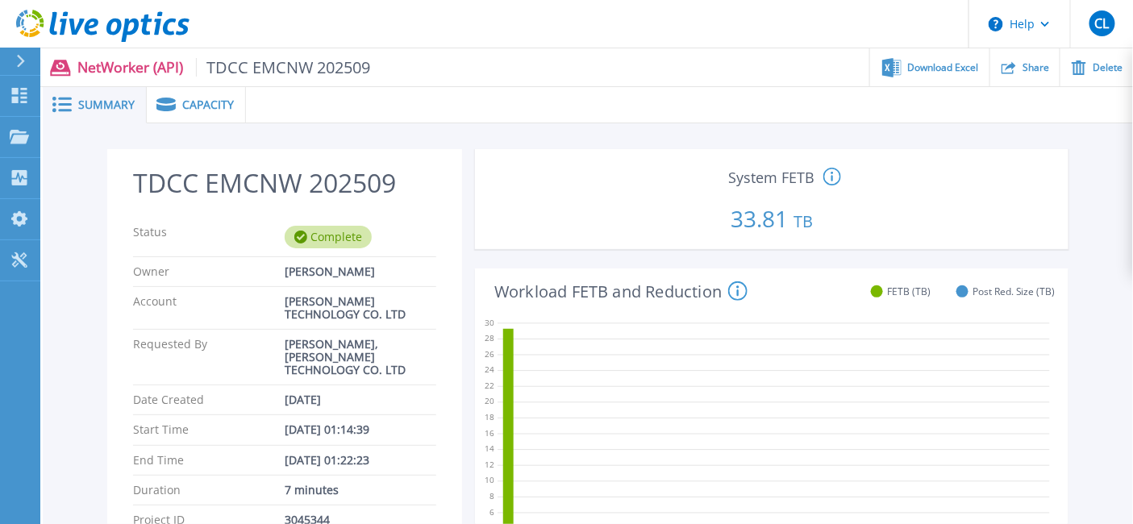
click at [202, 112] on div "Capacity" at bounding box center [196, 105] width 99 height 36
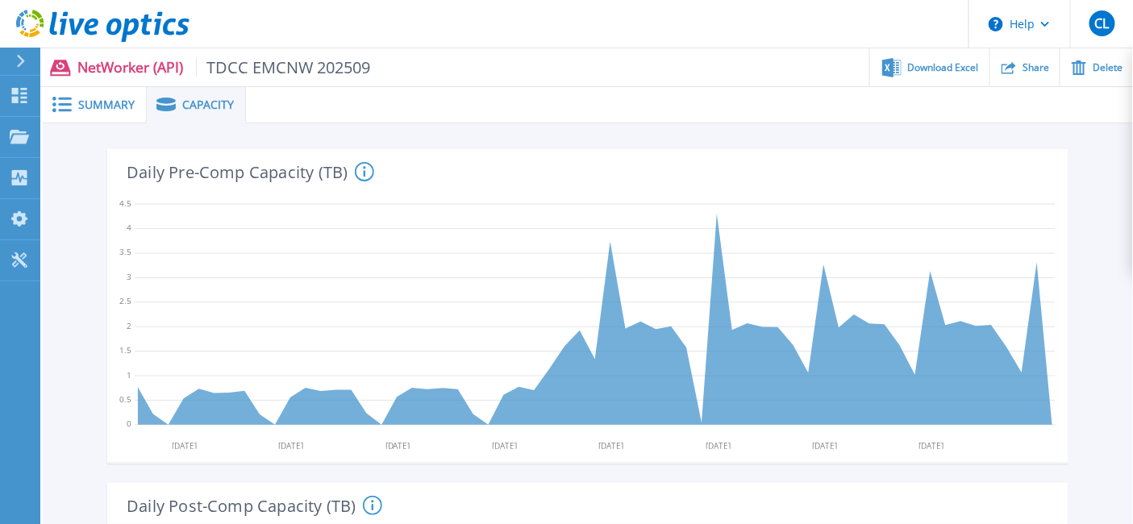
click at [364, 172] on icon at bounding box center [364, 171] width 2 height 10
click at [105, 113] on div "Summary" at bounding box center [95, 105] width 104 height 36
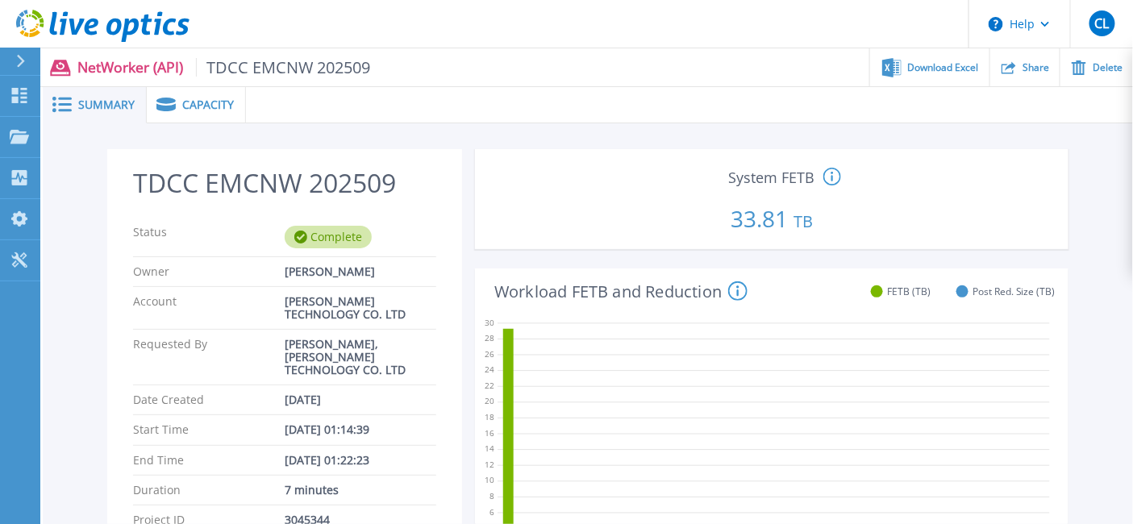
click at [209, 109] on span "Capacity" at bounding box center [208, 104] width 52 height 11
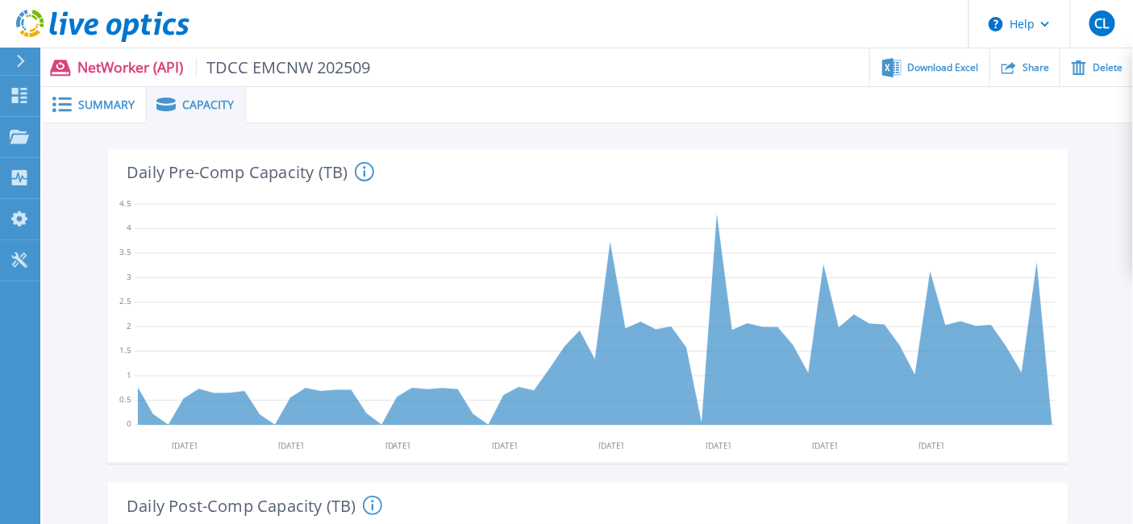
click at [113, 289] on div "Capacity (TB) : 0.689 07/15/2025 07/06/2025 07/13/2025 07/20/2025 07/27/2025 08…" at bounding box center [587, 306] width 961 height 314
click at [78, 140] on p "Projects" at bounding box center [63, 138] width 43 height 42
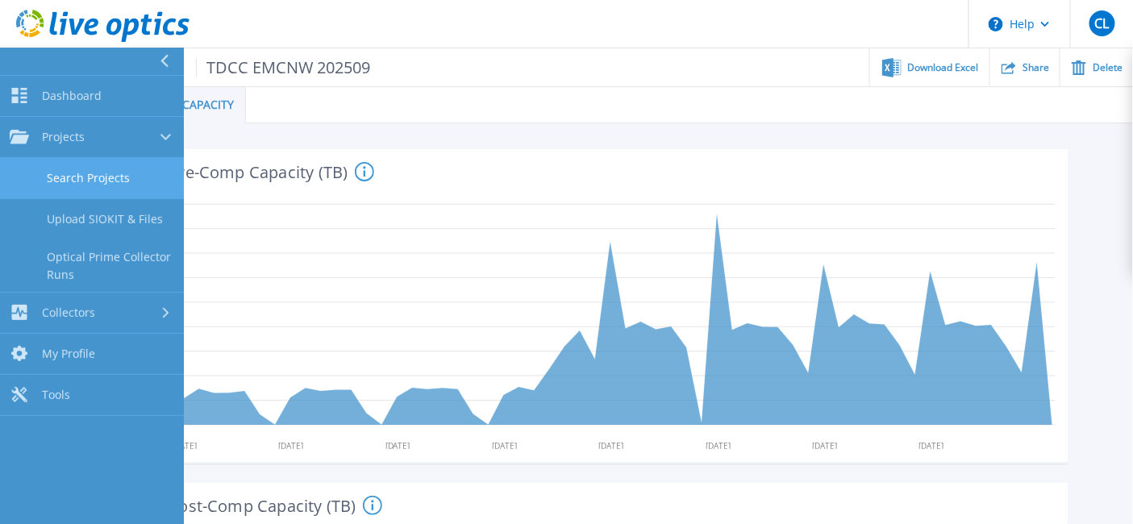
click at [114, 176] on link "Search Projects" at bounding box center [92, 178] width 184 height 41
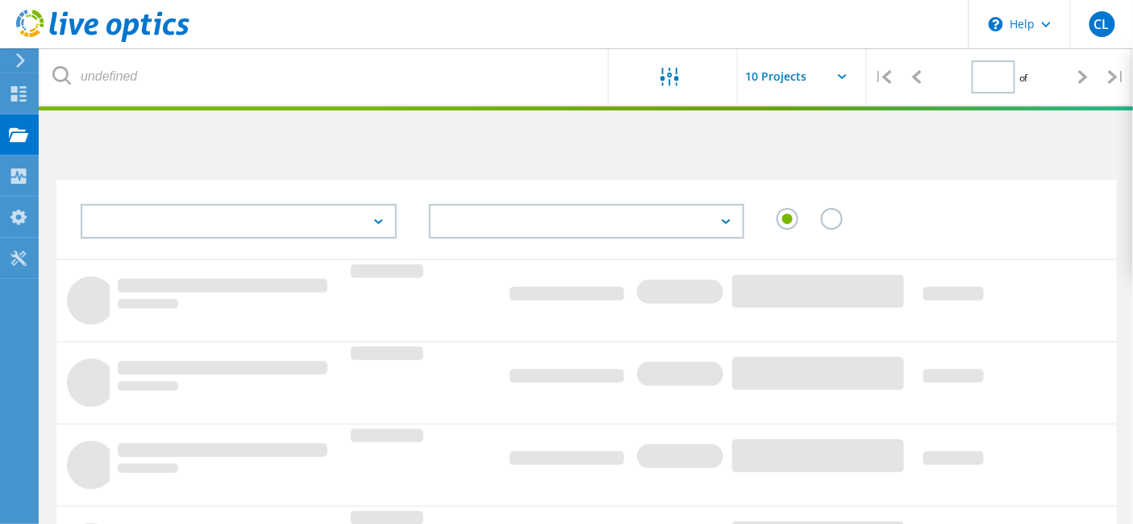
type input "1"
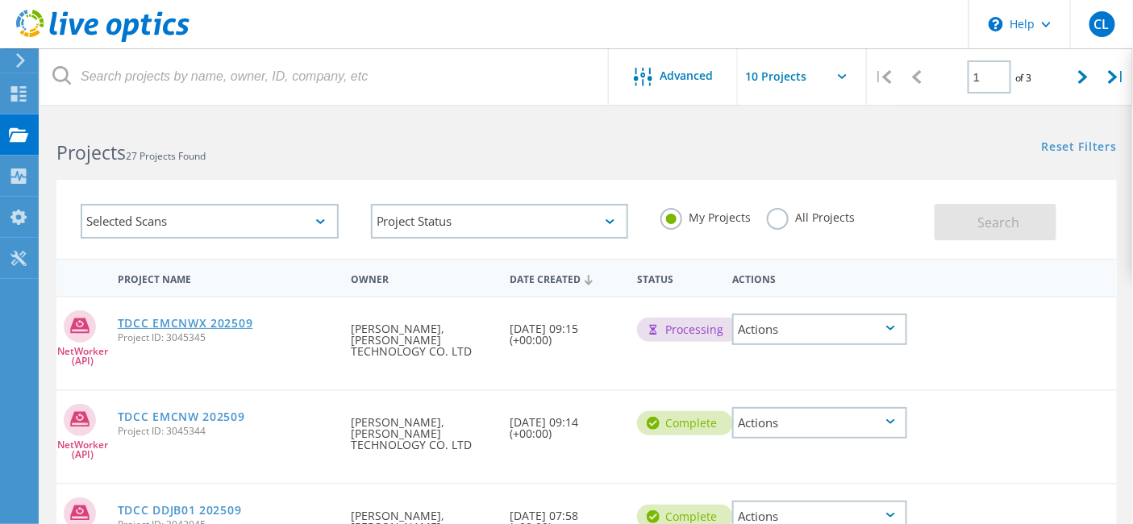
click at [251, 323] on link "TDCC EMCNWX 202509" at bounding box center [185, 323] width 135 height 11
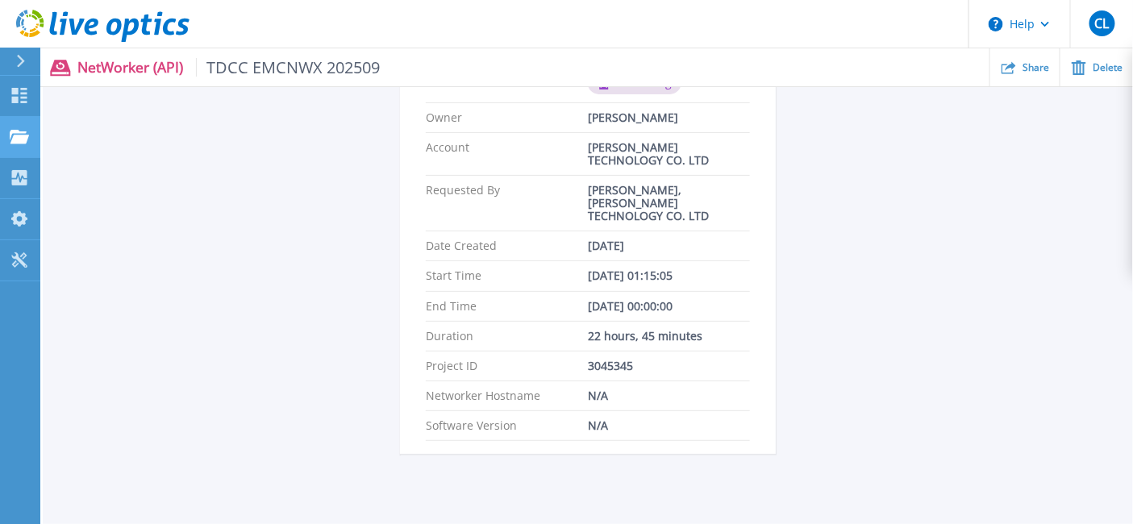
scroll to position [153, 0]
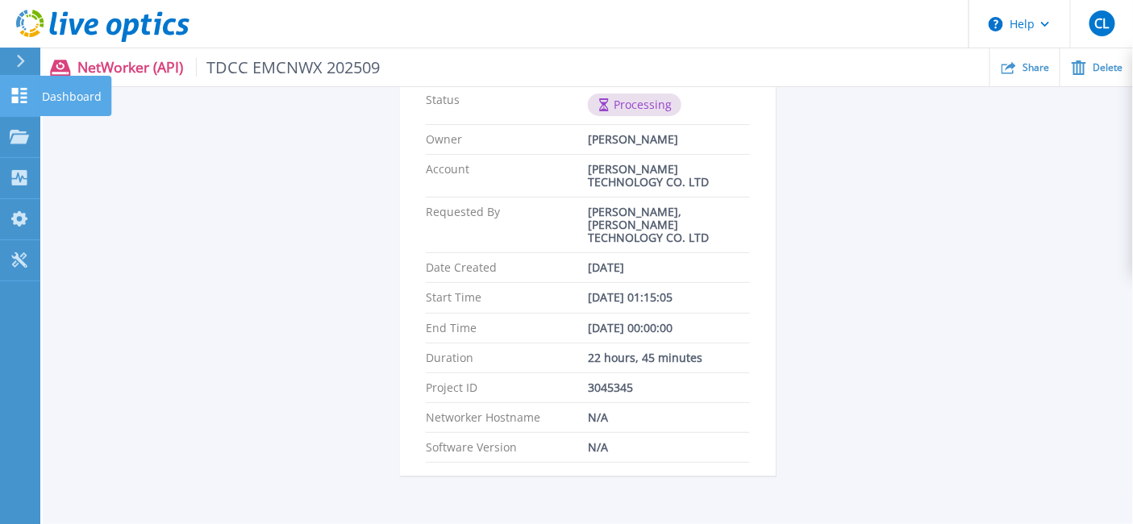
click at [28, 82] on link "Dashboard Dashboard" at bounding box center [20, 96] width 40 height 41
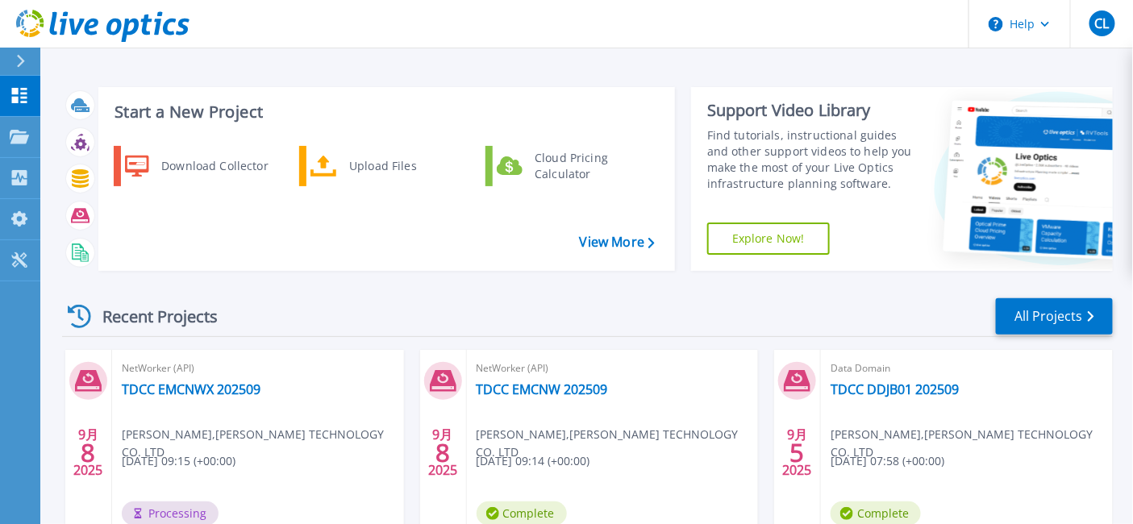
click at [177, 223] on div "Download Collector Upload Files Cloud Pricing Calculator" at bounding box center [384, 202] width 565 height 121
click at [1, 85] on link "Dashboard Dashboard" at bounding box center [20, 96] width 40 height 41
click at [195, 389] on link "TDCC EMCNWX 202509" at bounding box center [191, 389] width 139 height 16
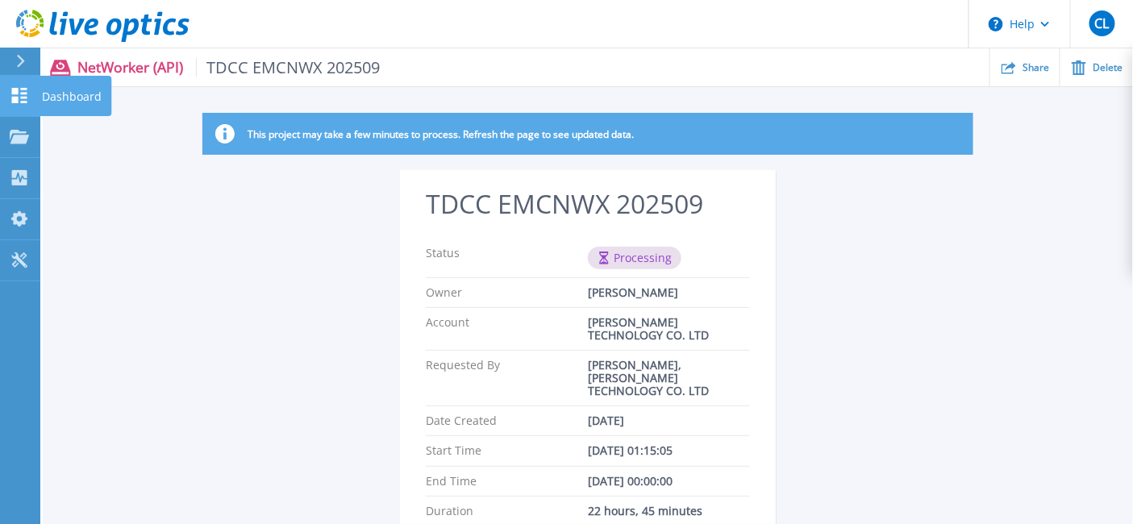
click at [27, 102] on icon at bounding box center [19, 95] width 19 height 15
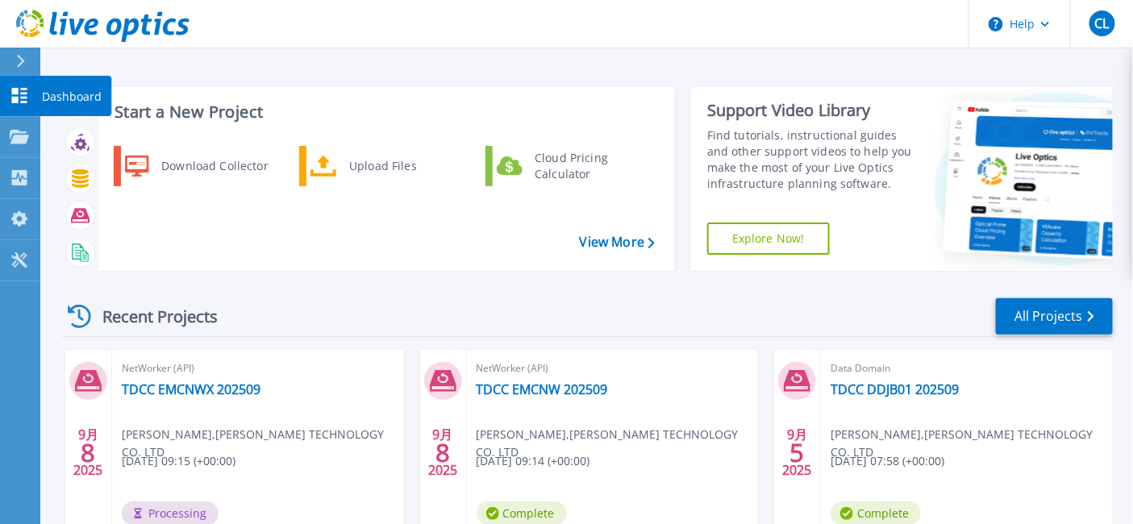
click at [19, 91] on icon at bounding box center [19, 95] width 19 height 15
click at [18, 97] on icon at bounding box center [19, 95] width 15 height 15
click at [27, 90] on icon at bounding box center [19, 95] width 19 height 15
click at [214, 385] on link "TDCC EMCNWX 202509" at bounding box center [191, 389] width 139 height 16
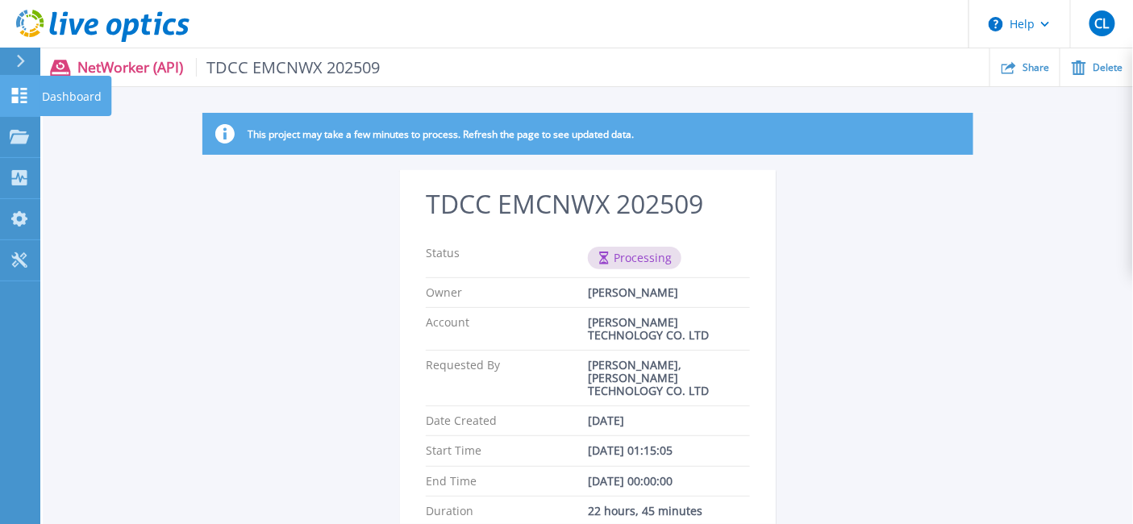
click at [24, 85] on link "Dashboard Dashboard" at bounding box center [20, 96] width 40 height 41
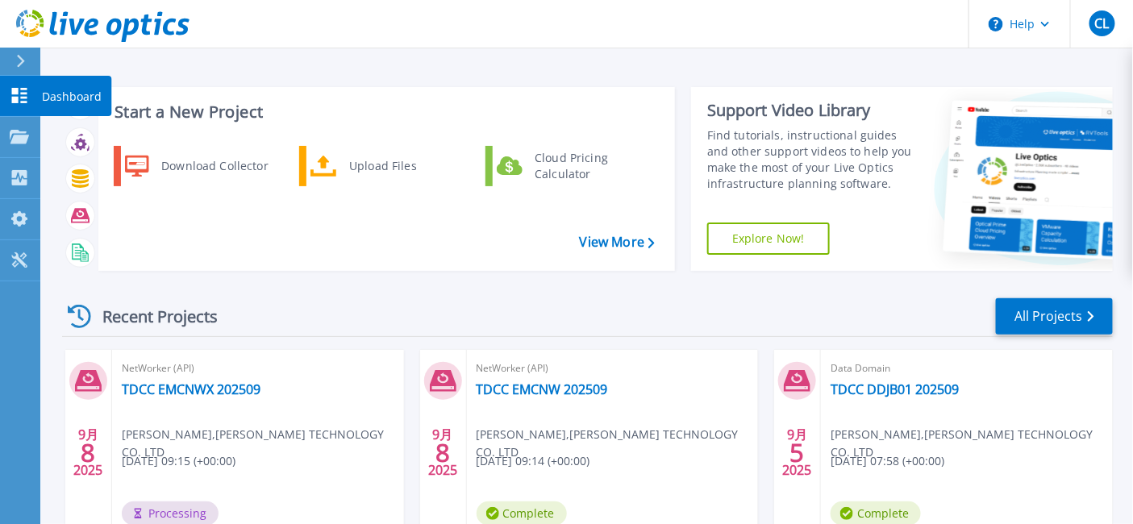
click at [22, 90] on icon at bounding box center [19, 95] width 19 height 15
click at [35, 98] on link "Dashboard Dashboard" at bounding box center [20, 96] width 40 height 41
click at [14, 86] on link "Dashboard Dashboard" at bounding box center [20, 96] width 40 height 41
click at [17, 102] on icon at bounding box center [19, 95] width 15 height 15
click at [24, 85] on link "Dashboard Dashboard" at bounding box center [20, 96] width 40 height 41
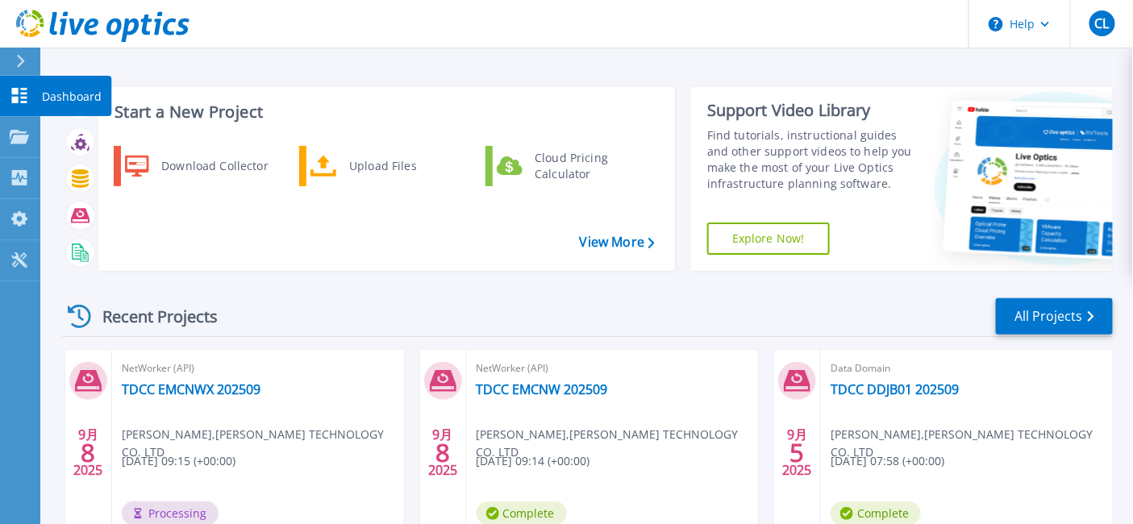
click at [19, 90] on icon at bounding box center [19, 95] width 19 height 15
click at [14, 95] on icon at bounding box center [19, 95] width 19 height 15
click at [25, 81] on link "Dashboard Dashboard" at bounding box center [20, 96] width 40 height 41
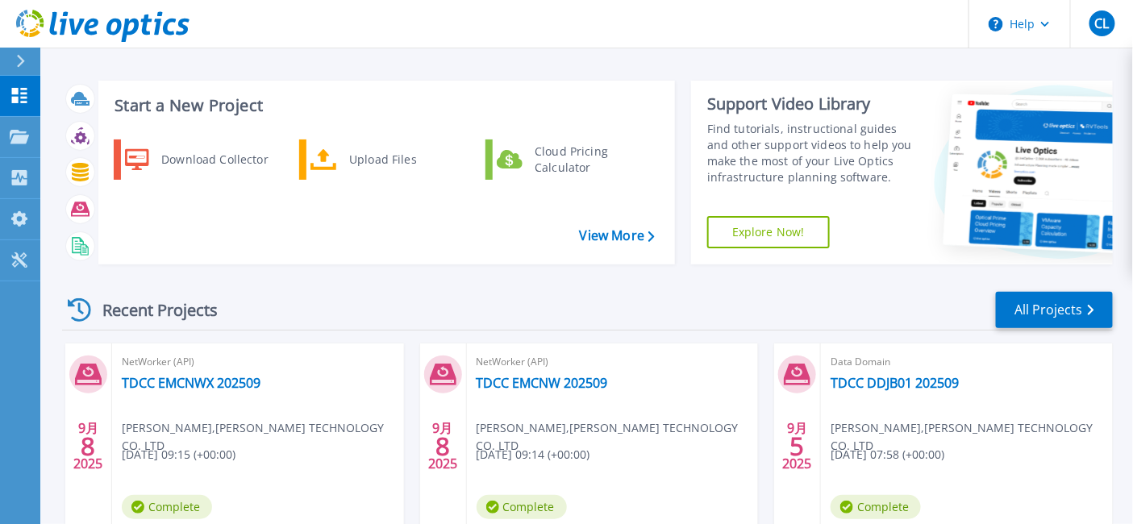
scroll to position [90, 0]
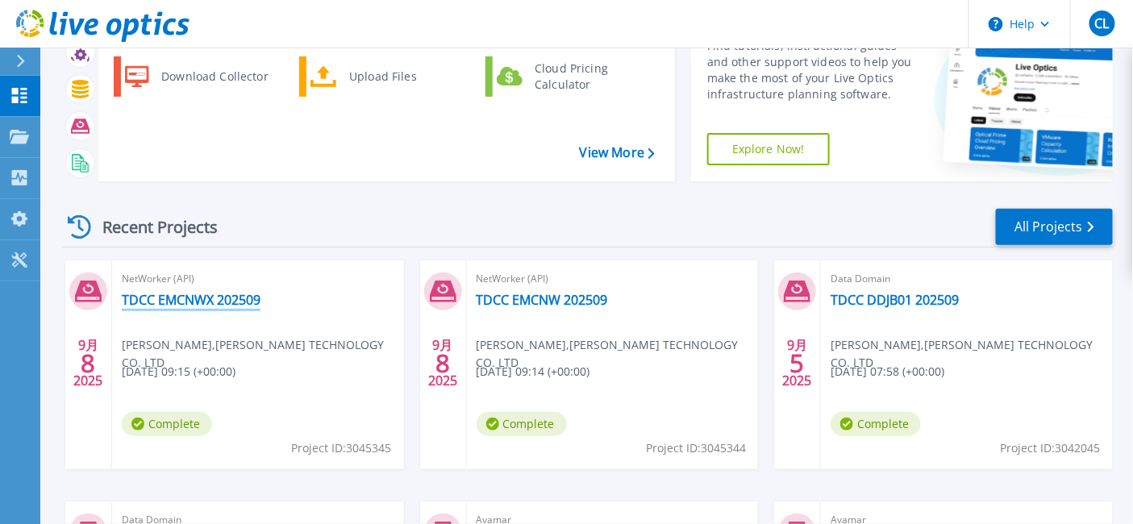
click at [200, 302] on link "TDCC EMCNWX 202509" at bounding box center [191, 300] width 139 height 16
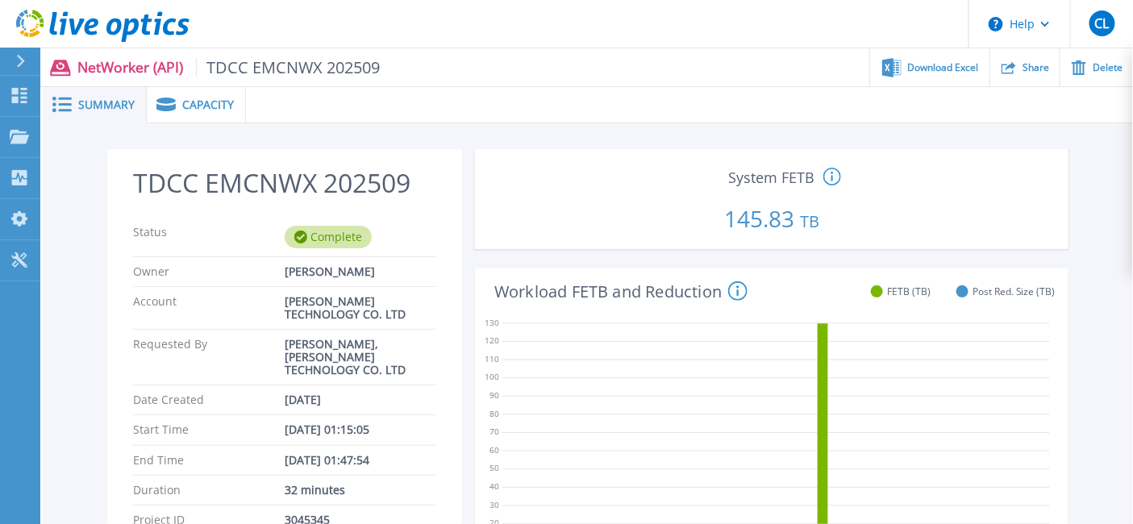
click at [194, 103] on span "Capacity" at bounding box center [208, 104] width 52 height 11
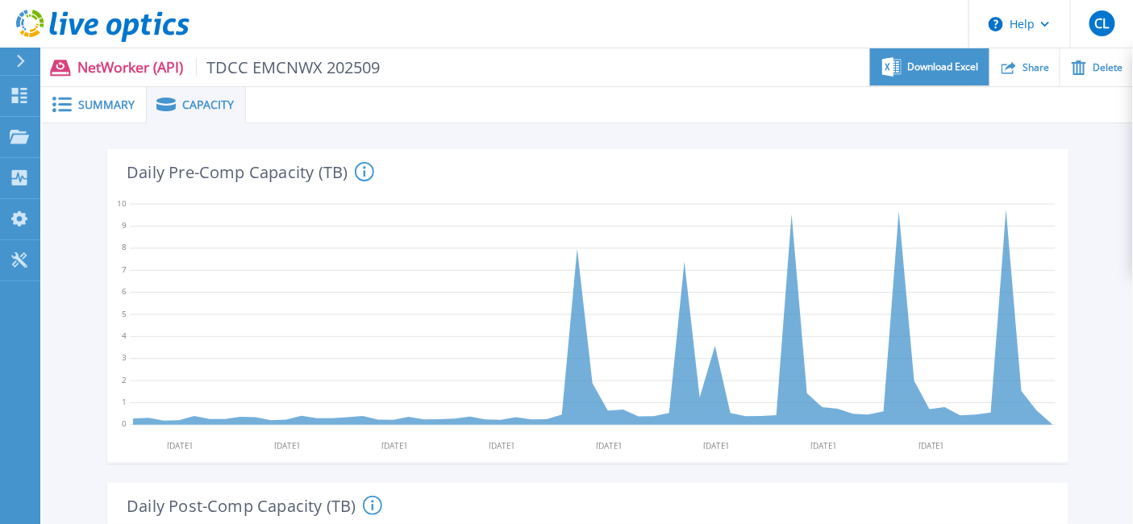
click at [923, 68] on span "Download Excel" at bounding box center [943, 67] width 71 height 10
